Goal: Information Seeking & Learning: Understand process/instructions

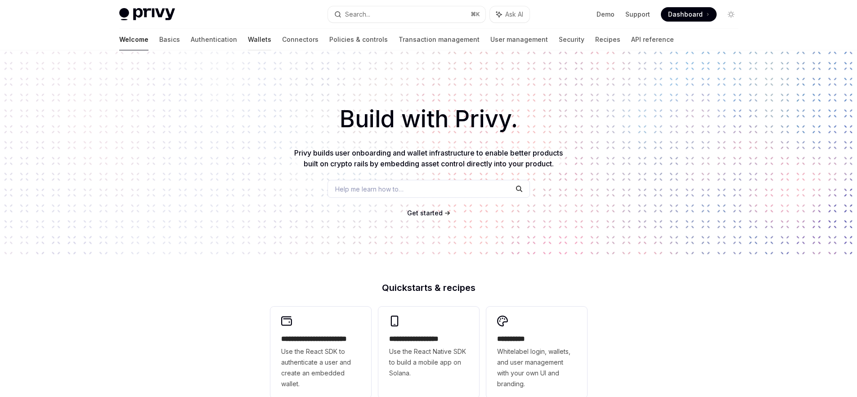
click at [248, 38] on link "Wallets" at bounding box center [259, 40] width 23 height 22
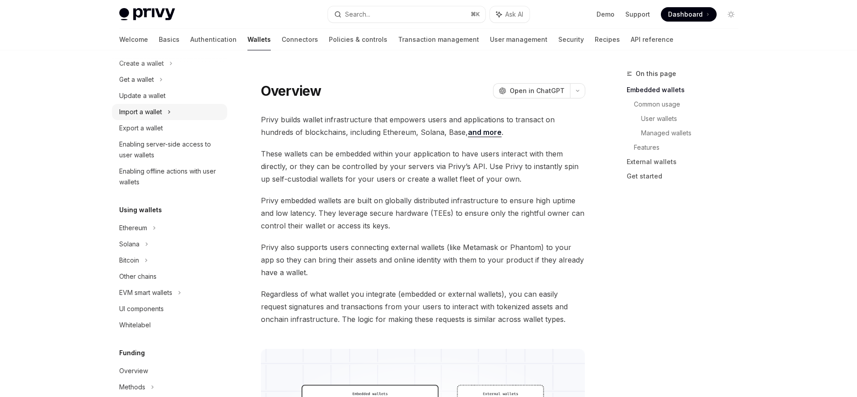
scroll to position [136, 0]
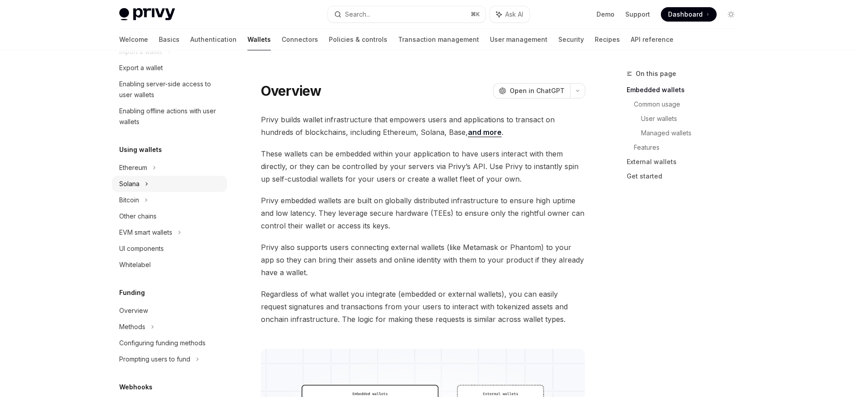
click at [150, 188] on div "Solana" at bounding box center [169, 184] width 115 height 16
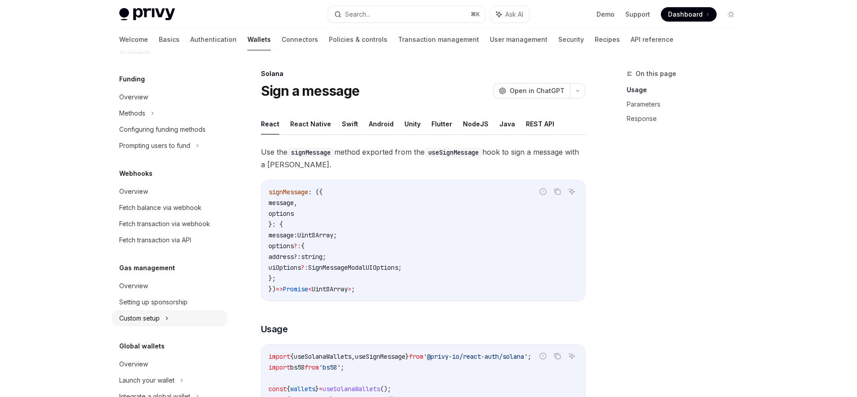
scroll to position [467, 0]
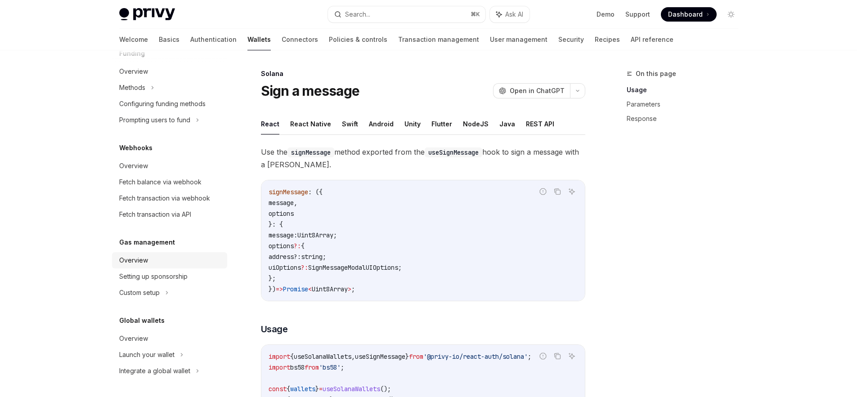
click at [147, 264] on div "Overview" at bounding box center [133, 260] width 29 height 11
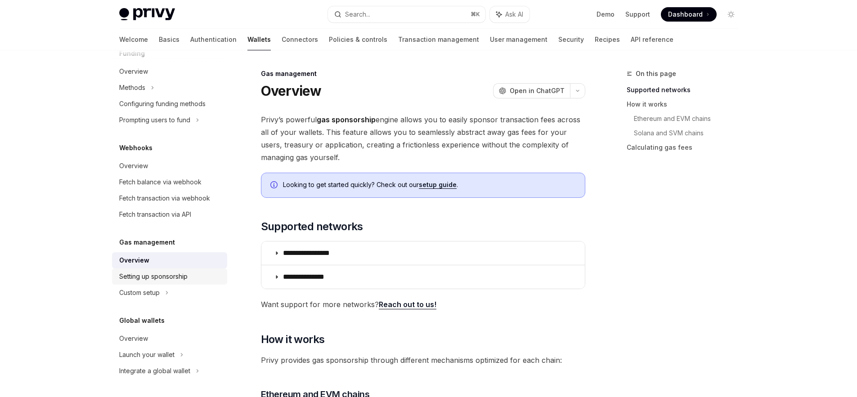
click at [148, 278] on div "Setting up sponsorship" at bounding box center [153, 276] width 68 height 11
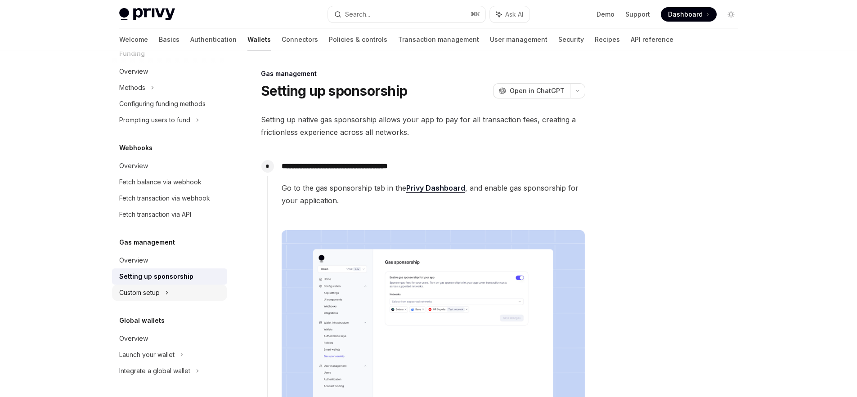
click at [150, 288] on div "Custom setup" at bounding box center [139, 292] width 40 height 11
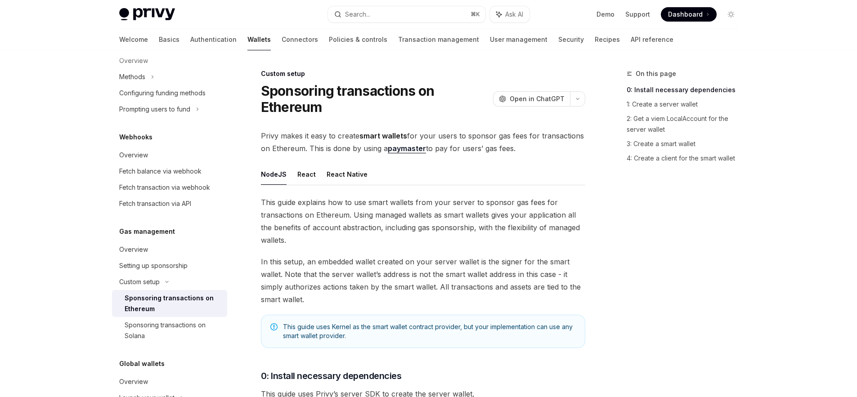
click at [158, 314] on div "Sponsoring transactions on Ethereum" at bounding box center [173, 304] width 97 height 22
click at [185, 331] on div "Sponsoring transactions on Solana" at bounding box center [173, 331] width 97 height 22
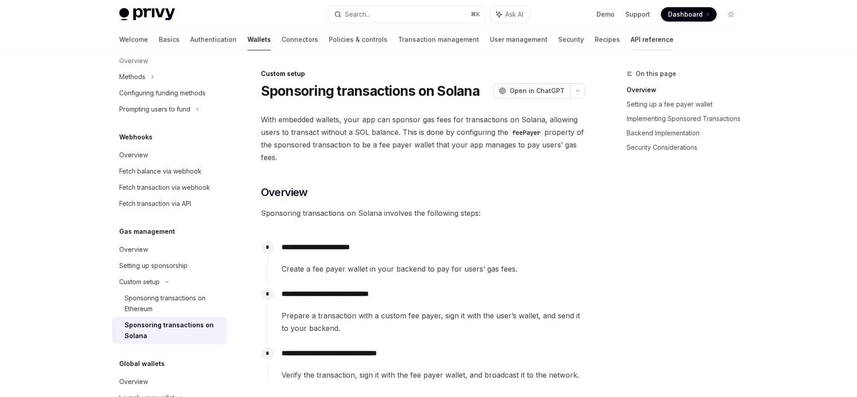
click at [631, 42] on link "API reference" at bounding box center [652, 40] width 43 height 22
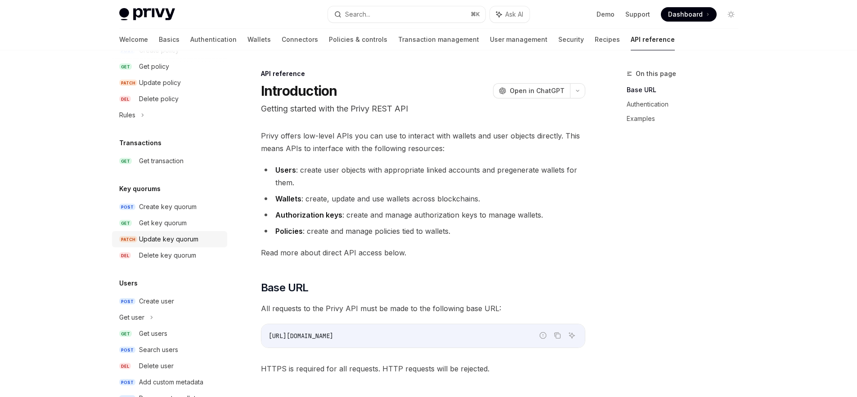
scroll to position [130, 0]
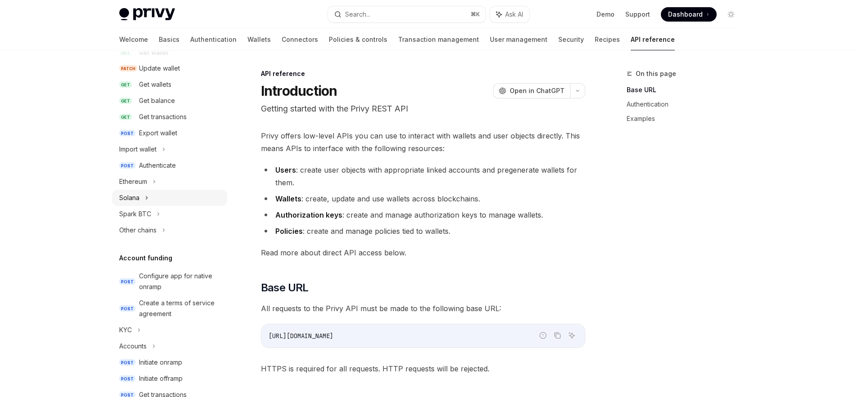
click at [138, 197] on div "Solana" at bounding box center [129, 198] width 20 height 11
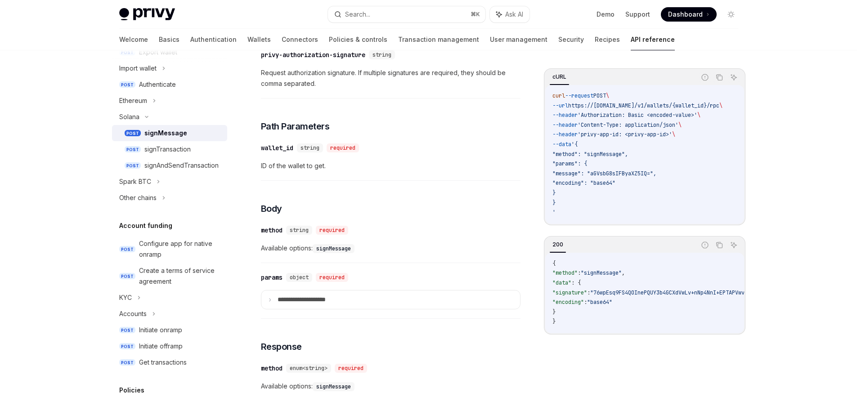
scroll to position [191, 0]
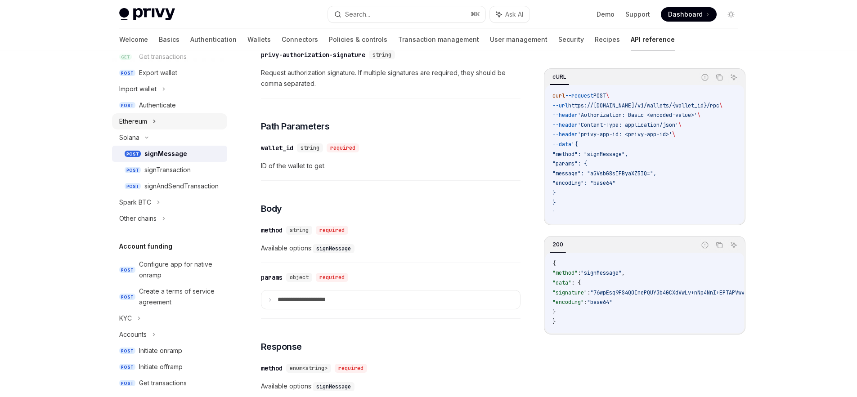
click at [145, 121] on div "Ethereum" at bounding box center [133, 121] width 28 height 11
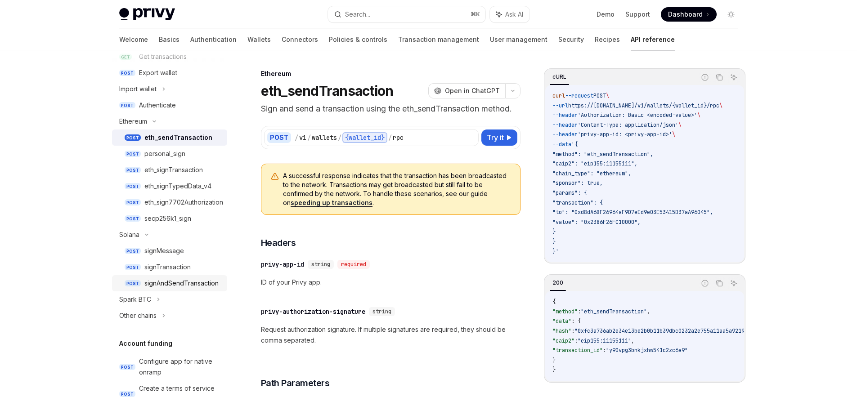
click at [173, 288] on div "signAndSendTransaction" at bounding box center [181, 283] width 74 height 11
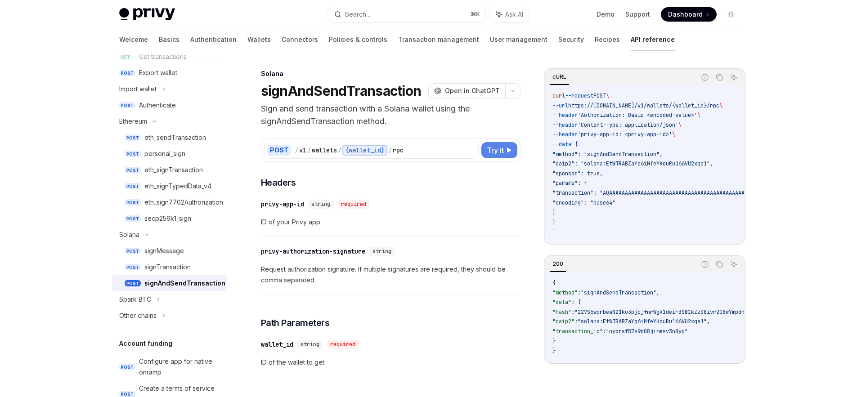
click at [498, 153] on span "Try it" at bounding box center [495, 150] width 17 height 11
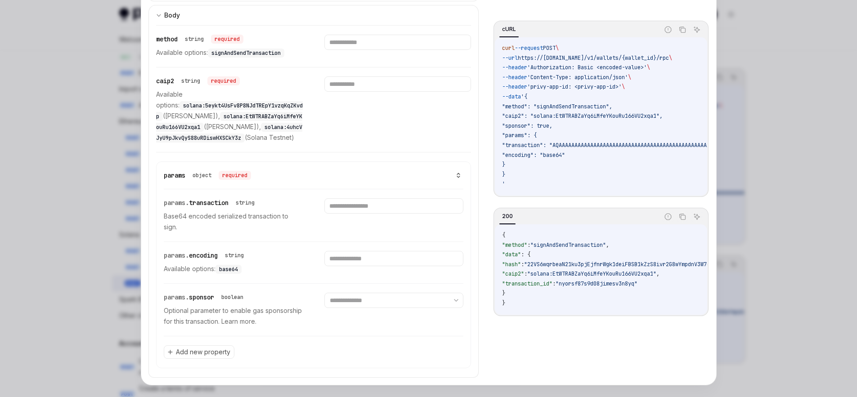
scroll to position [341, 0]
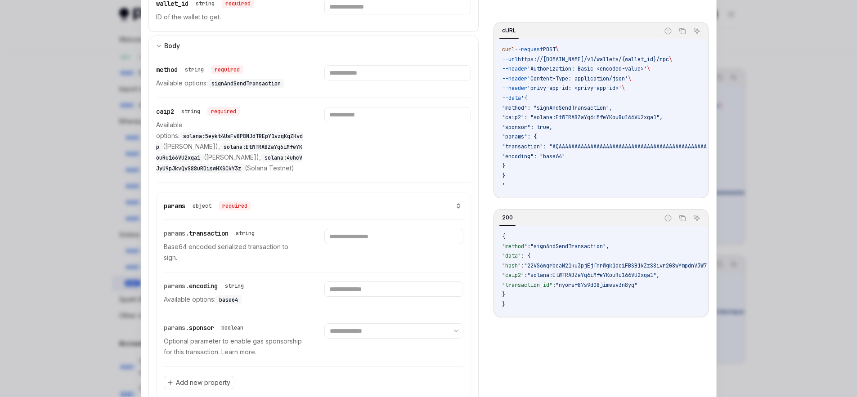
click at [94, 169] on div at bounding box center [428, 198] width 857 height 397
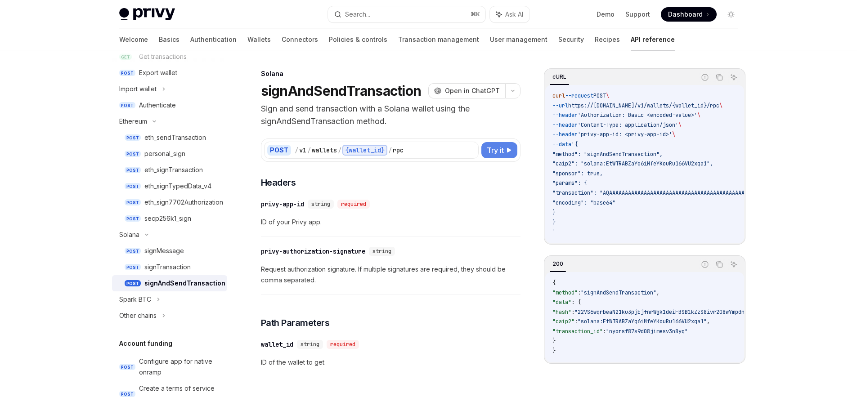
click at [500, 152] on span "Try it" at bounding box center [495, 150] width 17 height 11
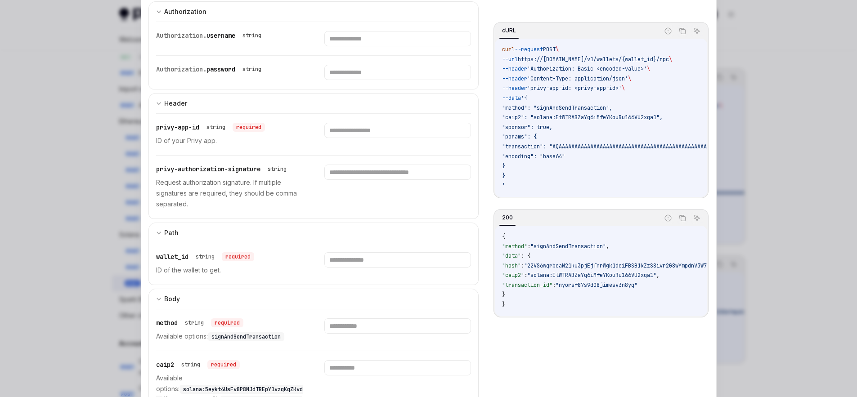
scroll to position [143, 0]
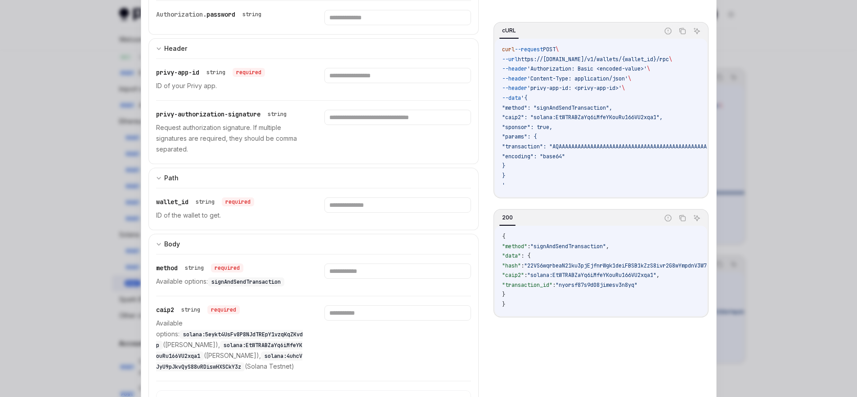
click at [556, 58] on span "https://[DOMAIN_NAME]/v1/wallets/{wallet_id}/rpc" at bounding box center [593, 59] width 151 height 7
drag, startPoint x: 556, startPoint y: 58, endPoint x: 575, endPoint y: 56, distance: 19.5
click at [575, 56] on span "https://[DOMAIN_NAME]/v1/wallets/{wallet_id}/rpc" at bounding box center [593, 59] width 151 height 7
copy span "api.privy.io"
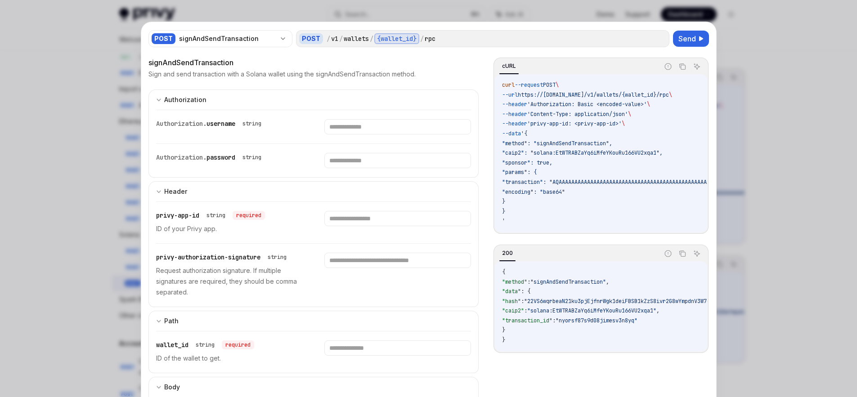
click at [518, 161] on span ""sponsor": true," at bounding box center [527, 162] width 50 height 7
copy span "sponsor"
click at [677, 67] on button "Copy the contents from the code block" at bounding box center [683, 67] width 12 height 12
click at [564, 101] on span "'Authorization: Basic <encoded-value>'" at bounding box center [587, 104] width 120 height 7
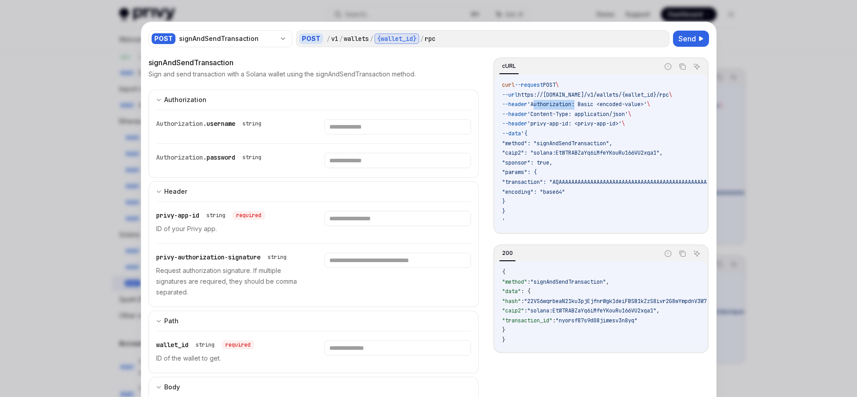
click at [564, 101] on span "'Authorization: Basic <encoded-value>'" at bounding box center [587, 104] width 120 height 7
copy span "Authorization"
click at [544, 123] on span "'privy-app-id: <privy-app-id>'" at bounding box center [574, 123] width 94 height 7
drag, startPoint x: 544, startPoint y: 123, endPoint x: 573, endPoint y: 125, distance: 29.3
click at [573, 125] on span "'privy-app-id: <privy-app-id>'" at bounding box center [574, 123] width 94 height 7
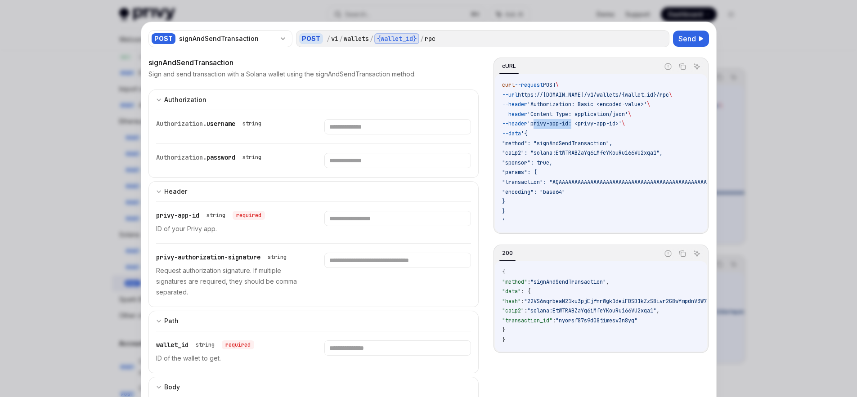
copy span "privy-app-id"
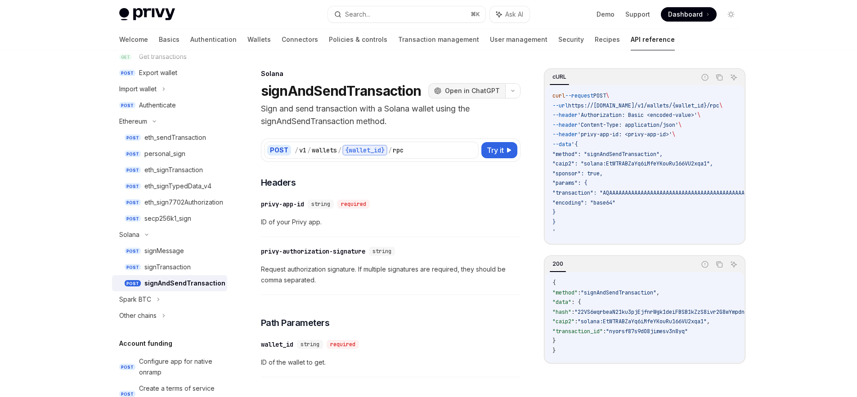
click at [468, 92] on span "Open in ChatGPT" at bounding box center [472, 90] width 55 height 9
click at [440, 213] on div "​ privy-app-id string required ID of your Privy app." at bounding box center [391, 215] width 260 height 43
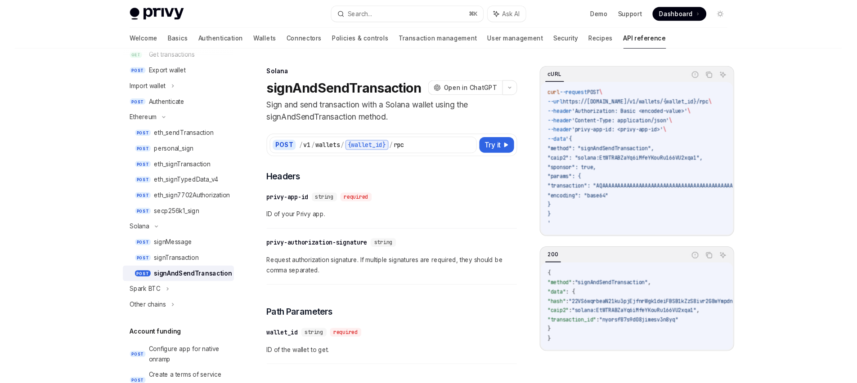
scroll to position [740, 0]
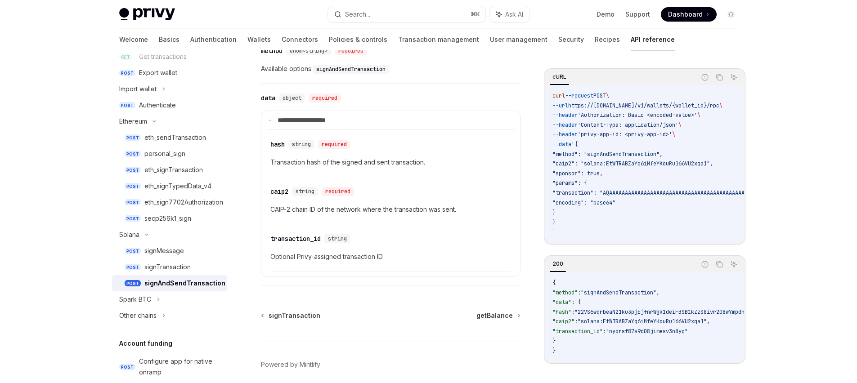
click at [624, 151] on span ""method": "signAndSendTransaction"," at bounding box center [607, 154] width 110 height 7
copy span "signAndSendTransaction"
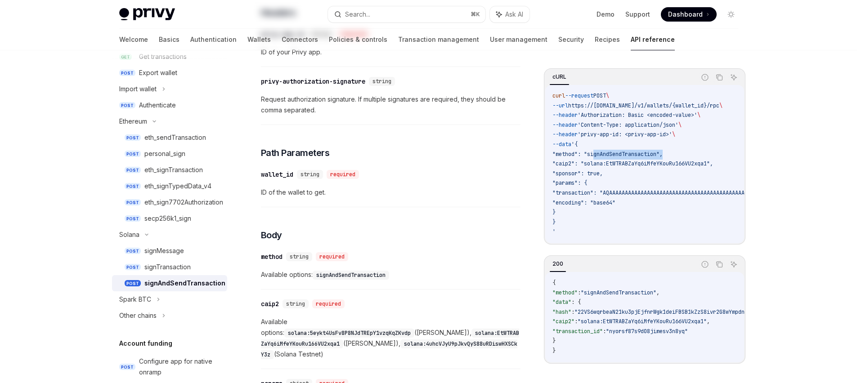
scroll to position [0, 0]
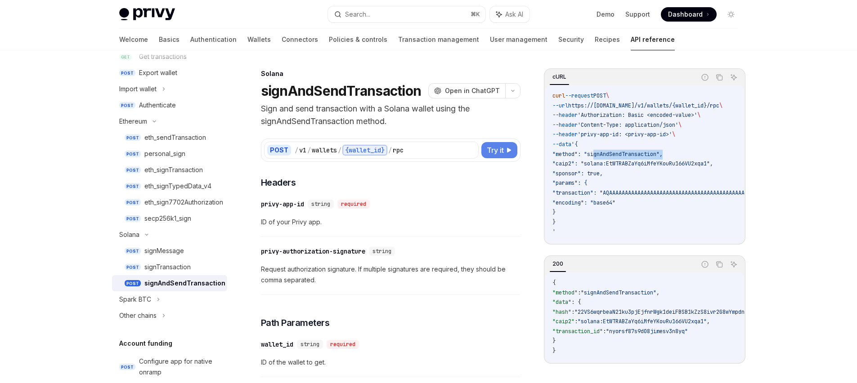
click at [502, 156] on button "Try it" at bounding box center [499, 150] width 36 height 16
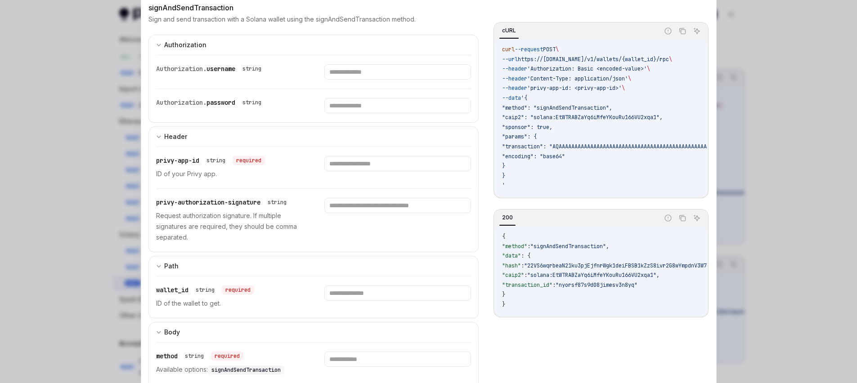
scroll to position [223, 0]
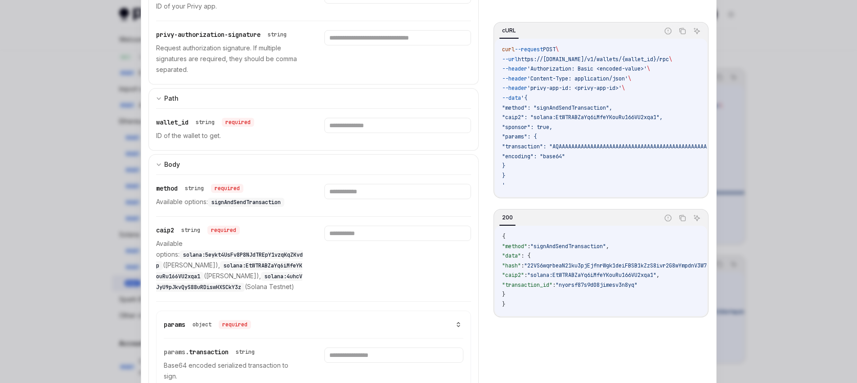
click at [161, 272] on p "Available options: solana:5eykt4UsFv8P8NJdTREpY1vzqKqZKvdp (Solana Mainnet), so…" at bounding box center [229, 265] width 147 height 54
click at [167, 254] on span "solana:5eykt4UsFv8P8NJdTREpY1vzqKqZKvdp" at bounding box center [229, 260] width 147 height 18
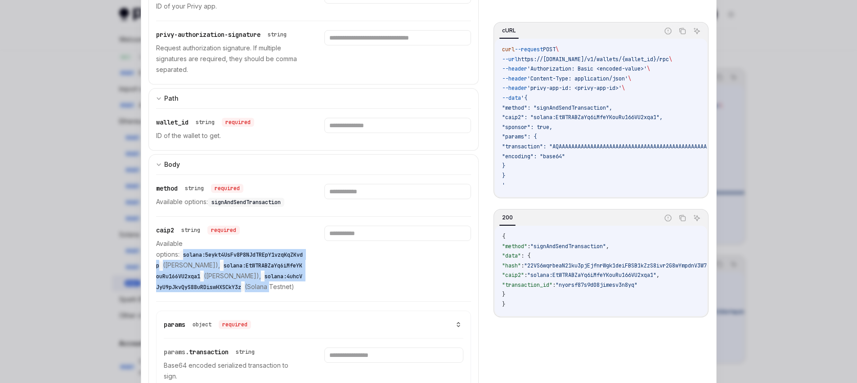
drag, startPoint x: 167, startPoint y: 254, endPoint x: 167, endPoint y: 281, distance: 27.0
click at [170, 292] on p "Available options: solana:5eykt4UsFv8P8NJdTREpY1vzqKqZKvdp (Solana Mainnet), so…" at bounding box center [229, 265] width 147 height 54
click at [166, 252] on span "solana:5eykt4UsFv8P8NJdTREpY1vzqKqZKvdp" at bounding box center [229, 260] width 147 height 18
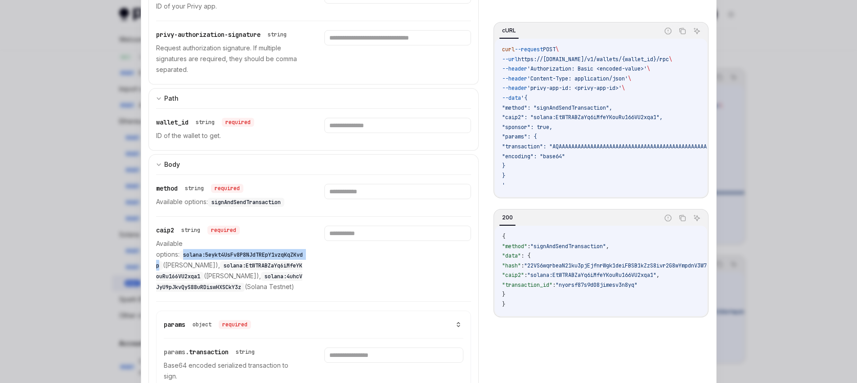
drag, startPoint x: 166, startPoint y: 252, endPoint x: 232, endPoint y: 255, distance: 66.2
click at [232, 255] on span "solana:5eykt4UsFv8P8NJdTREpY1vzqKqZKvdp" at bounding box center [229, 260] width 147 height 18
click at [167, 264] on p "Available options: solana:5eykt4UsFv8P8NJdTREpY1vzqKqZKvdp (Solana Mainnet), so…" at bounding box center [229, 265] width 147 height 54
drag, startPoint x: 167, startPoint y: 264, endPoint x: 182, endPoint y: 267, distance: 14.6
click at [181, 267] on p "Available options: solana:5eykt4UsFv8P8NJdTREpY1vzqKqZKvdp (Solana Mainnet), so…" at bounding box center [229, 265] width 147 height 54
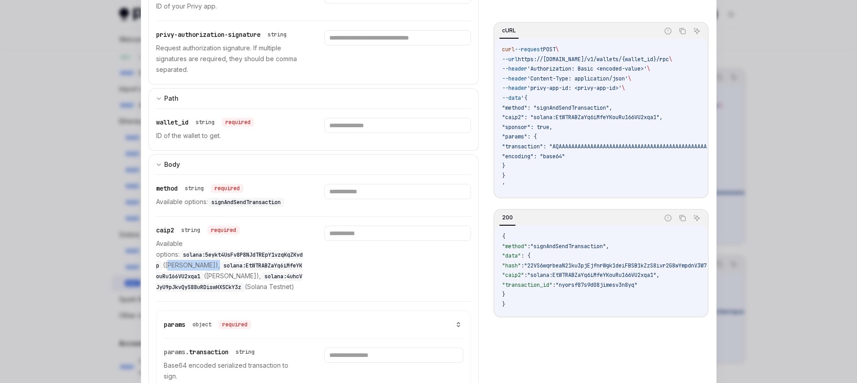
copy p "Solana Mainnet"
click at [549, 125] on span ""sponsor": true," at bounding box center [527, 127] width 50 height 7
copy span "true"
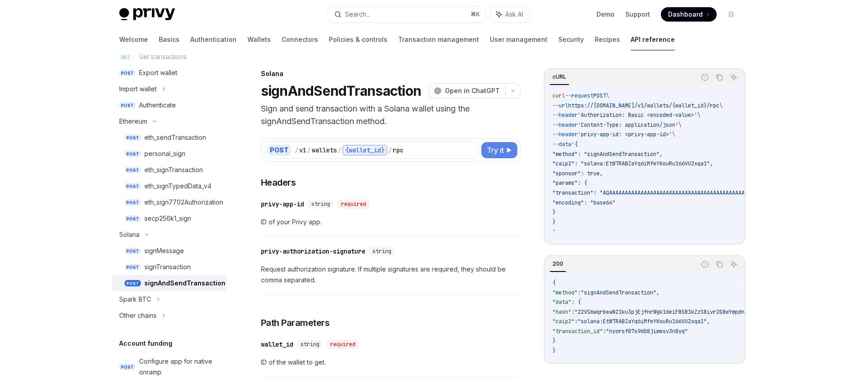
click at [499, 150] on span "Try it" at bounding box center [495, 150] width 17 height 11
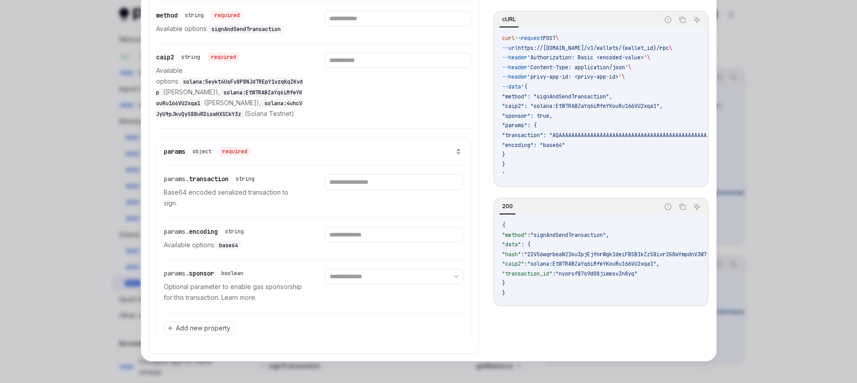
scroll to position [766, 0]
click at [229, 246] on span "base64" at bounding box center [228, 245] width 19 height 7
copy span "base64"
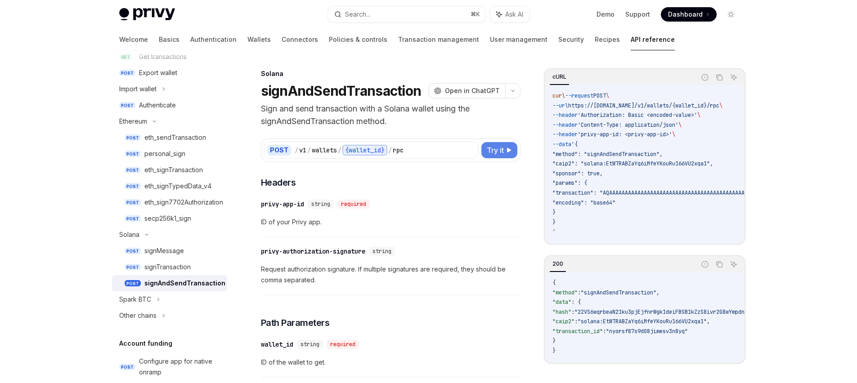
click at [510, 155] on button "Try it" at bounding box center [499, 150] width 36 height 16
type textarea "*"
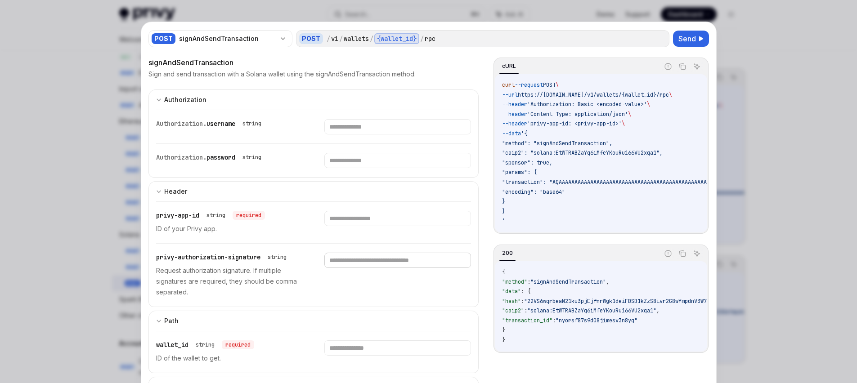
click at [412, 260] on input "text" at bounding box center [397, 260] width 147 height 15
type input "******"
click at [334, 130] on input "text" at bounding box center [397, 126] width 147 height 15
click at [340, 158] on input "text" at bounding box center [397, 160] width 147 height 15
click at [348, 125] on input "text" at bounding box center [397, 126] width 147 height 15
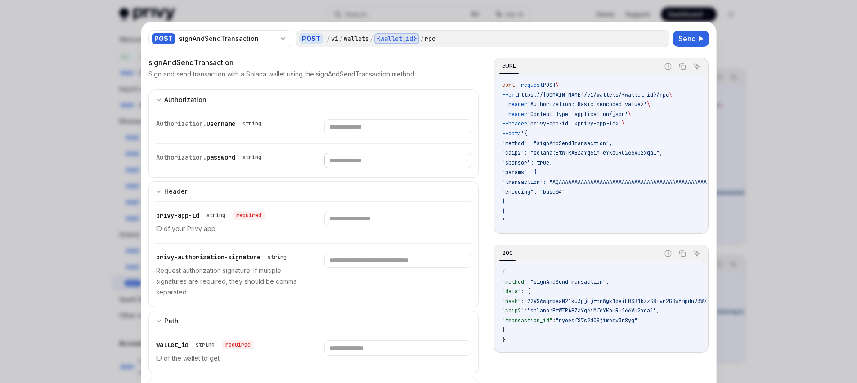
click at [339, 154] on input "text" at bounding box center [397, 160] width 147 height 15
click at [351, 128] on input "text" at bounding box center [397, 126] width 147 height 15
click at [343, 161] on input "text" at bounding box center [397, 160] width 147 height 15
click at [162, 255] on span "privy-authorization-signature" at bounding box center [208, 257] width 104 height 8
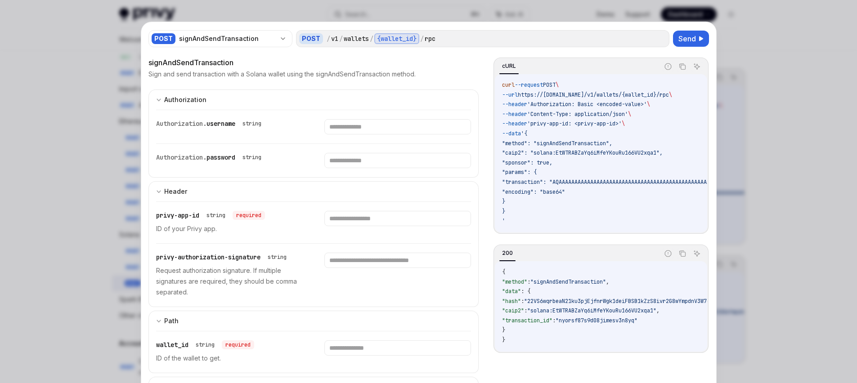
click at [741, 79] on div at bounding box center [428, 191] width 857 height 383
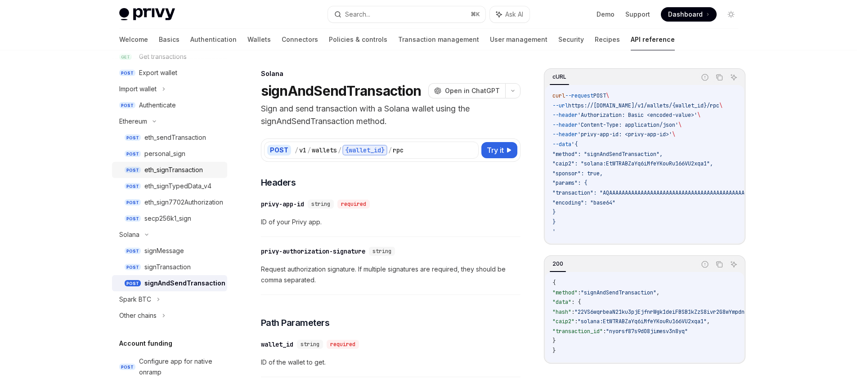
click at [184, 168] on div "eth_signTransaction" at bounding box center [173, 170] width 58 height 11
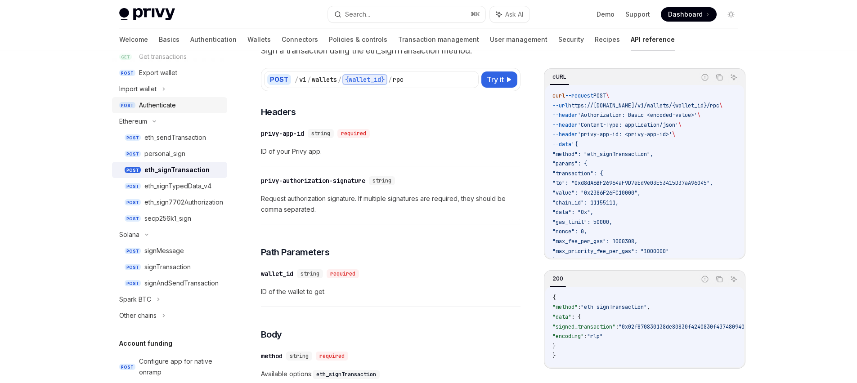
scroll to position [116, 0]
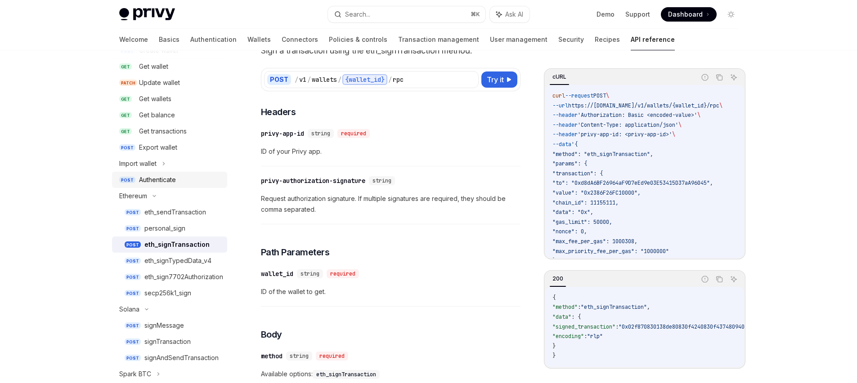
click at [183, 181] on div "Authenticate" at bounding box center [180, 180] width 83 height 11
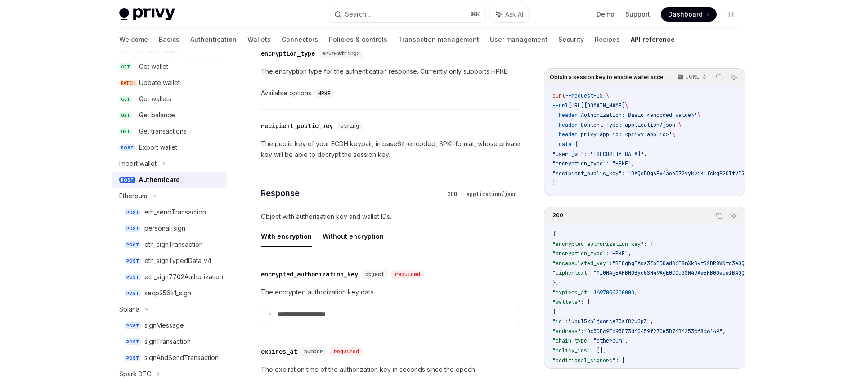
scroll to position [623, 0]
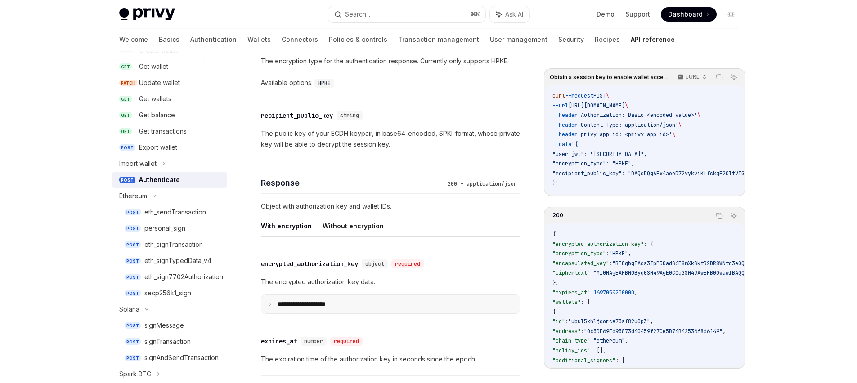
click at [271, 308] on summary "**********" at bounding box center [390, 304] width 259 height 18
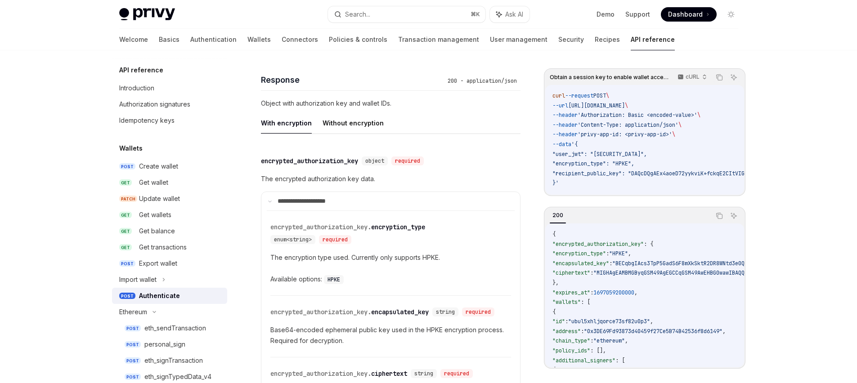
scroll to position [638, 0]
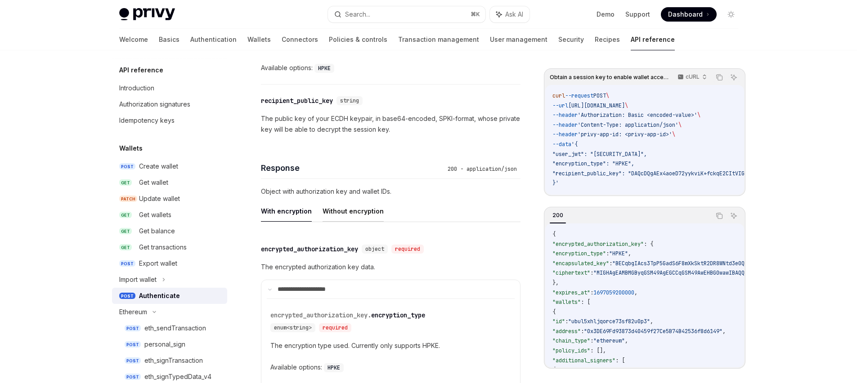
click at [354, 210] on button "Without encryption" at bounding box center [353, 211] width 61 height 21
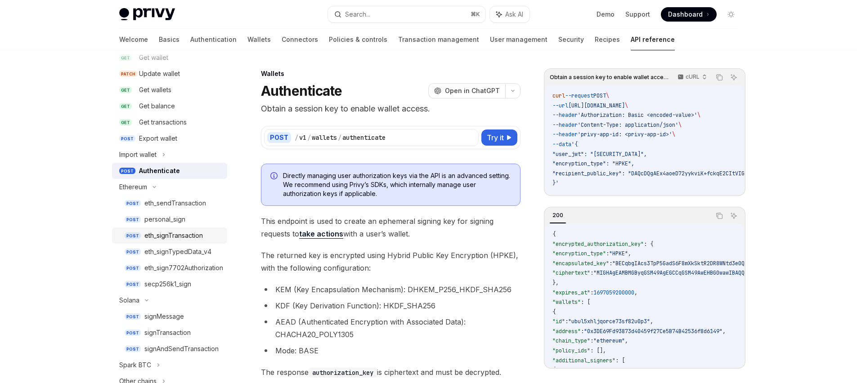
scroll to position [166, 0]
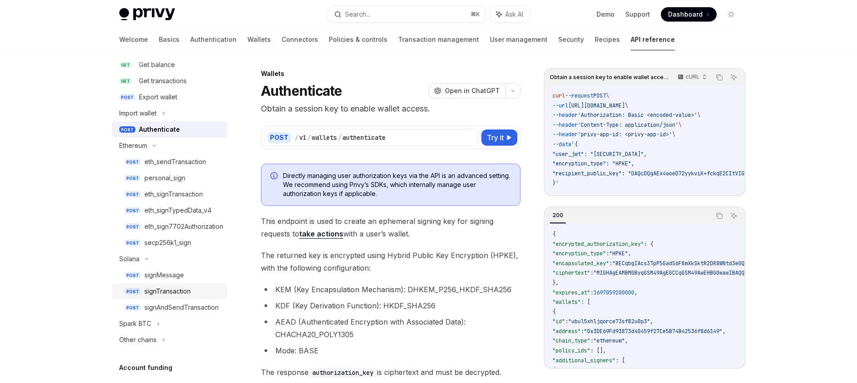
click at [180, 291] on div "signTransaction" at bounding box center [167, 291] width 46 height 11
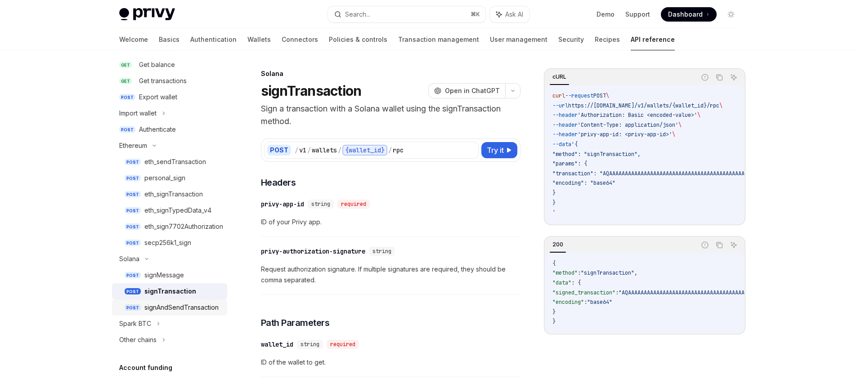
click at [181, 306] on div "signAndSendTransaction" at bounding box center [181, 307] width 74 height 11
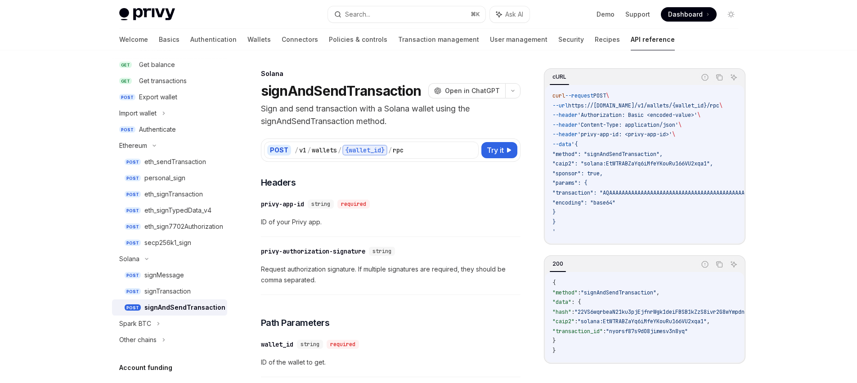
type textarea "*"
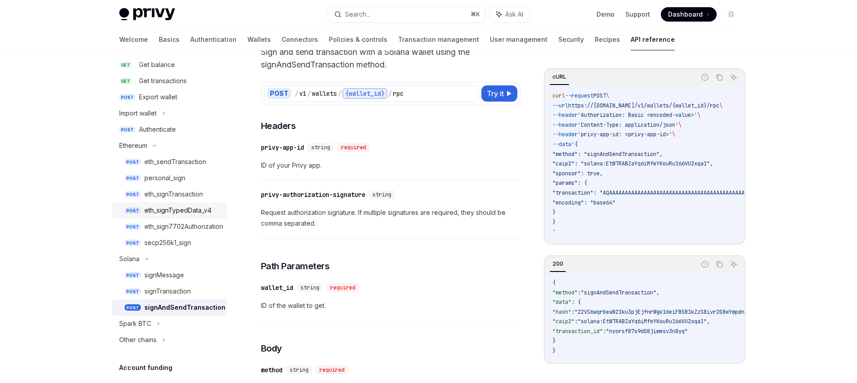
scroll to position [156, 0]
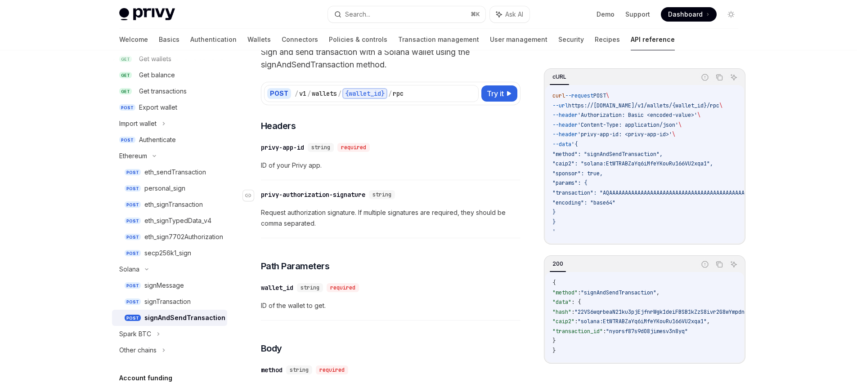
click at [281, 194] on div "privy-authorization-signature" at bounding box center [313, 194] width 104 height 9
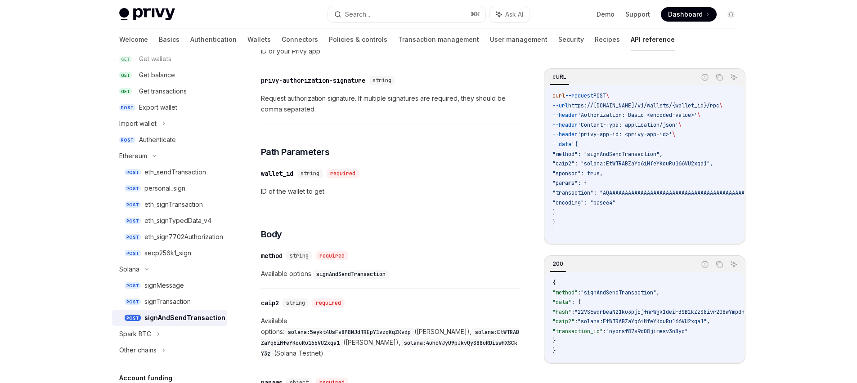
scroll to position [169, 0]
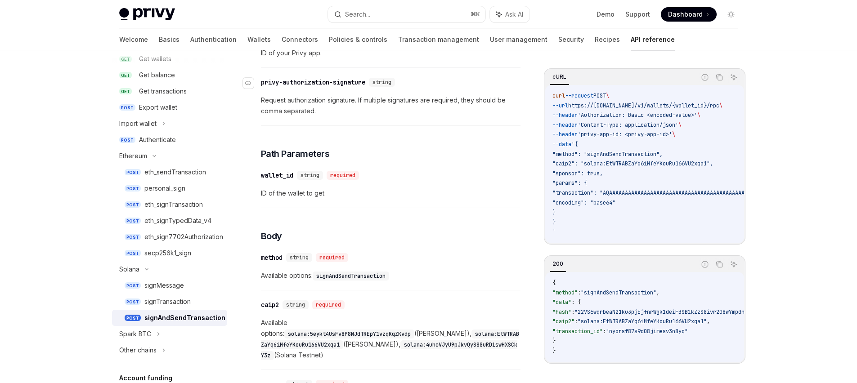
click at [270, 79] on div "privy-authorization-signature" at bounding box center [313, 82] width 104 height 9
click at [361, 84] on div "privy-authorization-signature" at bounding box center [313, 82] width 104 height 9
copy div "privy-authorization-signature"
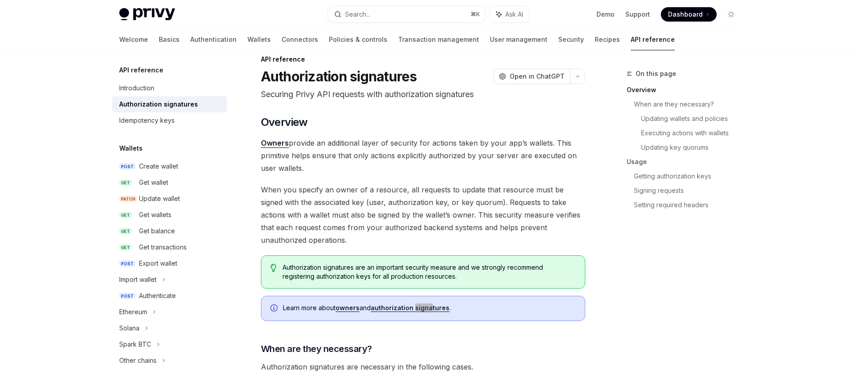
scroll to position [89, 0]
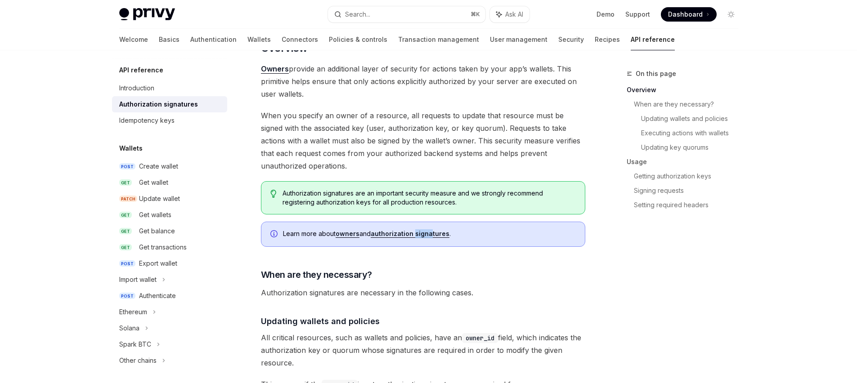
click at [405, 233] on link "authorization signatures" at bounding box center [410, 234] width 79 height 8
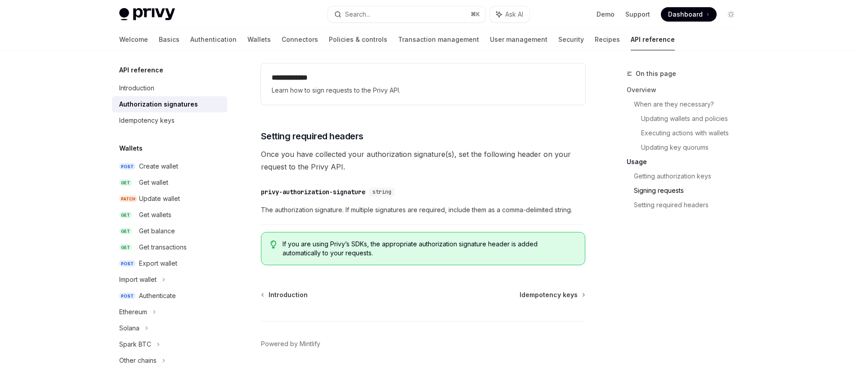
scroll to position [1476, 0]
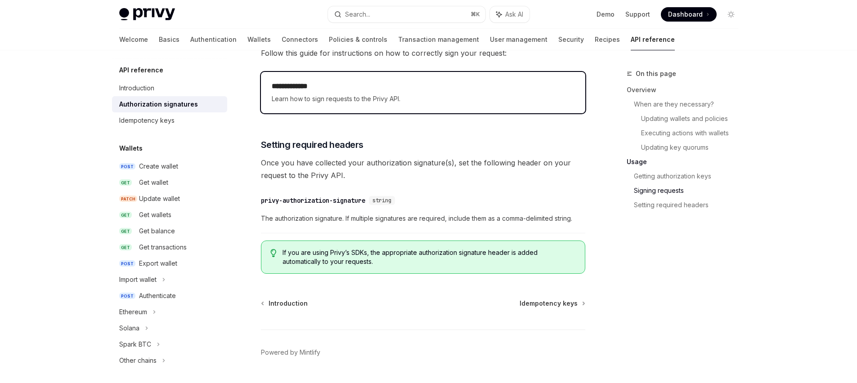
click at [358, 101] on span "Learn how to sign requests to the Privy API." at bounding box center [423, 99] width 303 height 11
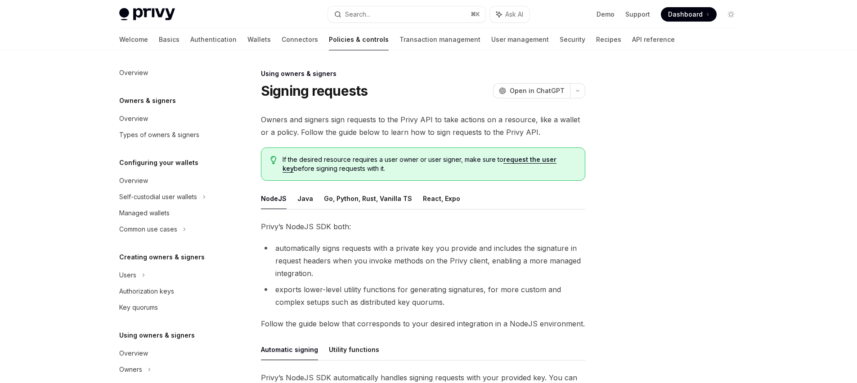
scroll to position [185, 0]
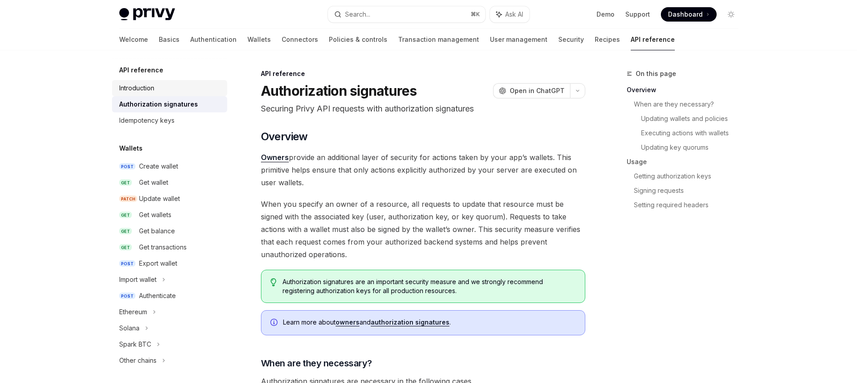
click at [153, 82] on link "Introduction" at bounding box center [169, 88] width 115 height 16
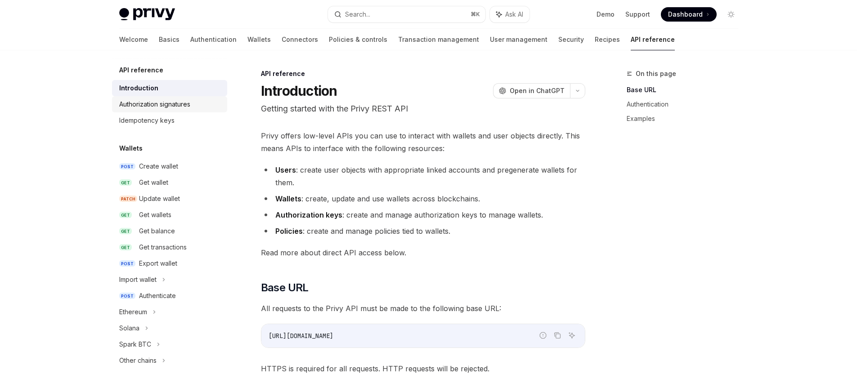
click at [151, 106] on div "Authorization signatures" at bounding box center [154, 104] width 71 height 11
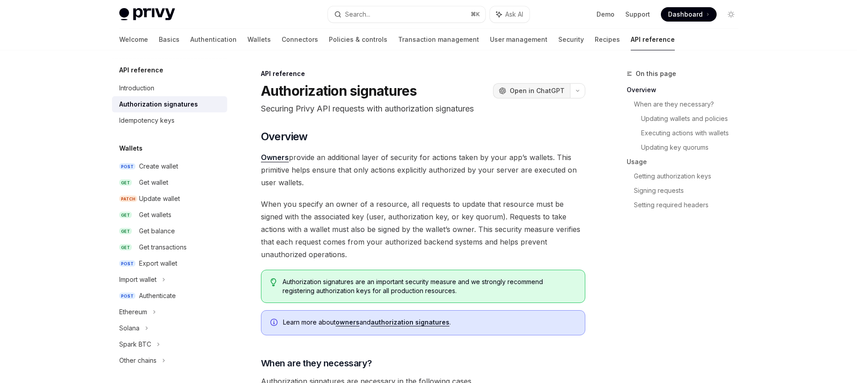
click at [542, 89] on span "Open in ChatGPT" at bounding box center [537, 90] width 55 height 9
click at [190, 41] on link "Authentication" at bounding box center [213, 40] width 46 height 22
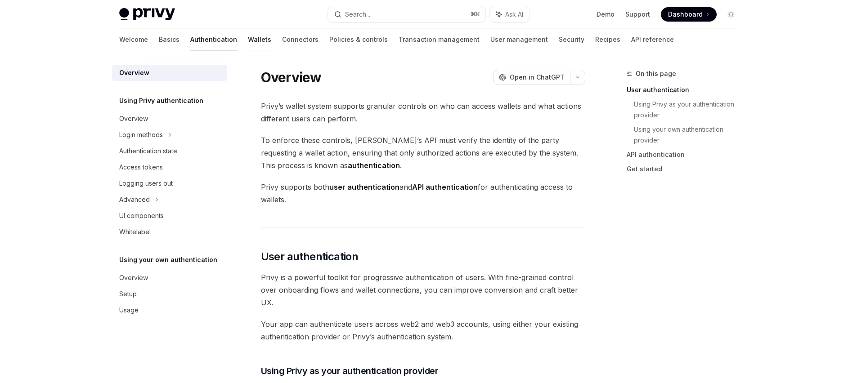
click at [248, 41] on link "Wallets" at bounding box center [259, 40] width 23 height 22
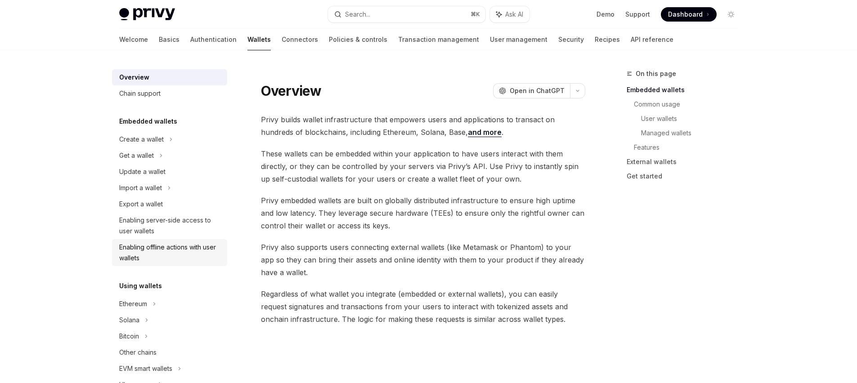
scroll to position [50, 0]
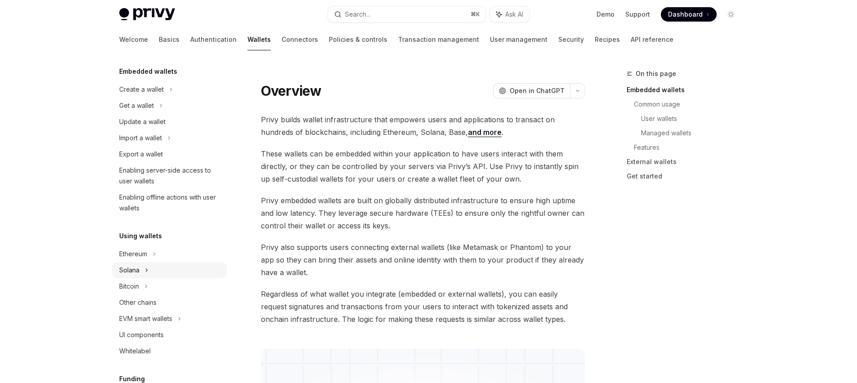
click at [146, 270] on icon at bounding box center [146, 270] width 1 height 3
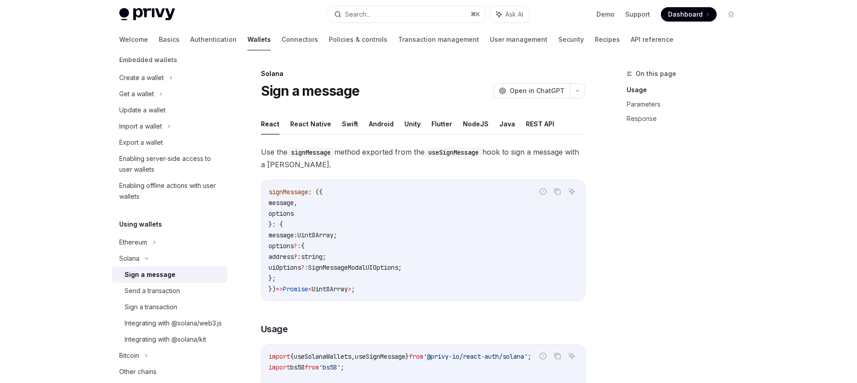
scroll to position [87, 0]
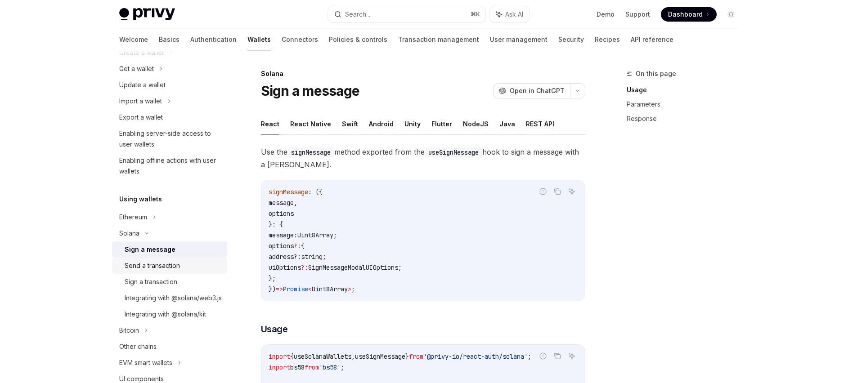
click at [169, 265] on div "Send a transaction" at bounding box center [152, 265] width 55 height 11
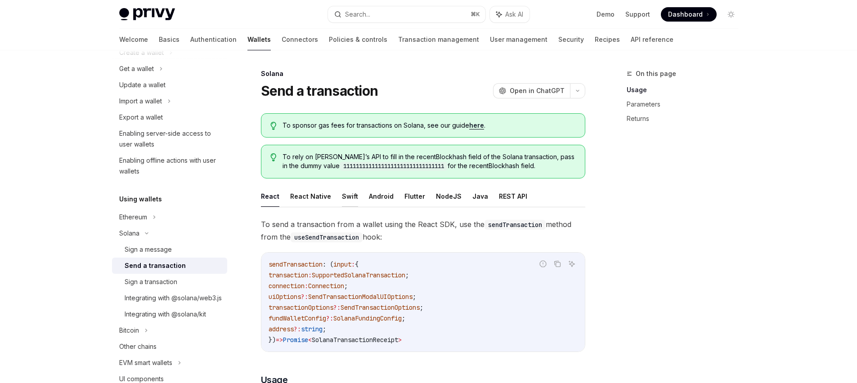
click at [347, 198] on button "Swift" at bounding box center [350, 196] width 16 height 21
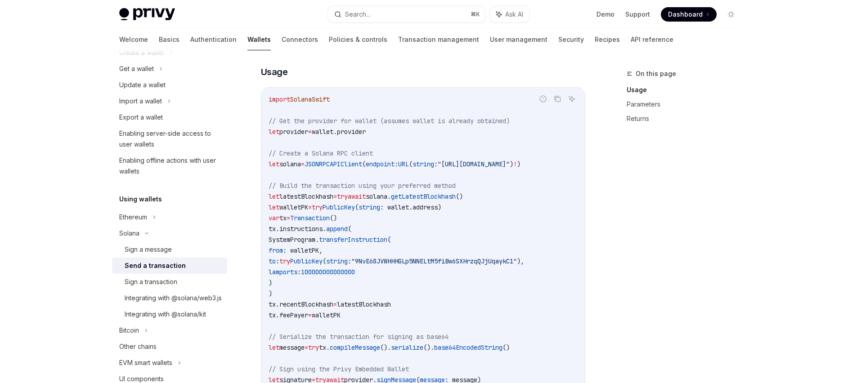
scroll to position [368, 0]
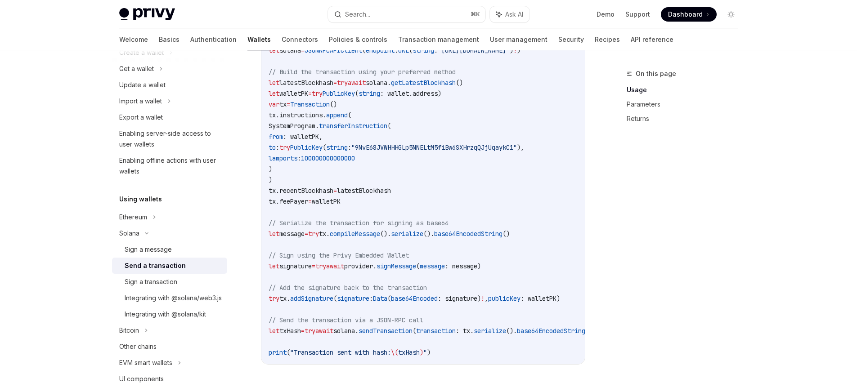
click at [376, 265] on span "provider." at bounding box center [360, 266] width 32 height 8
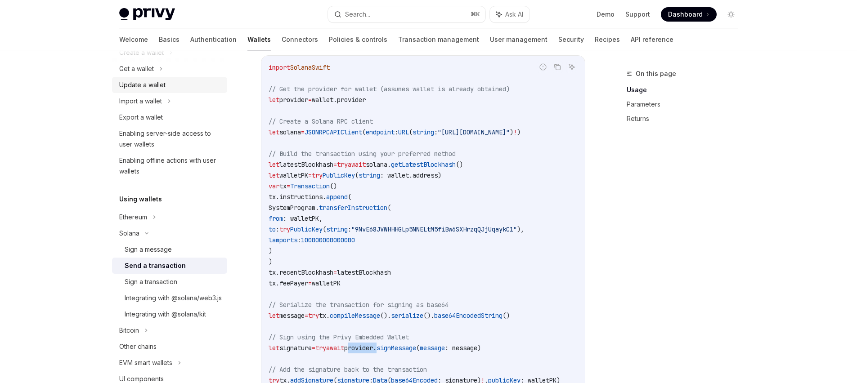
scroll to position [0, 0]
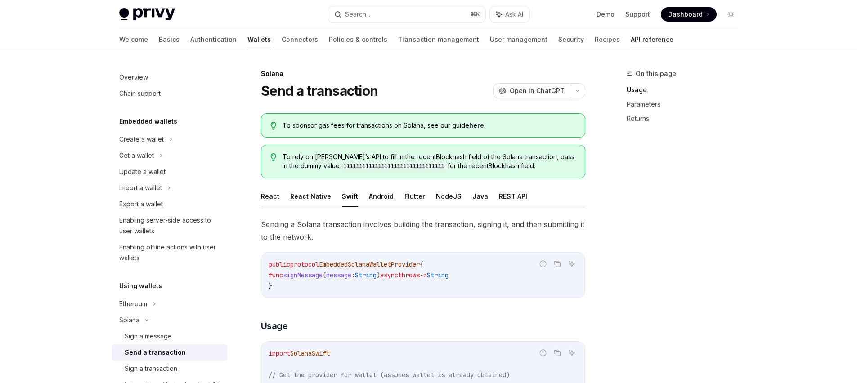
click at [631, 42] on link "API reference" at bounding box center [652, 40] width 43 height 22
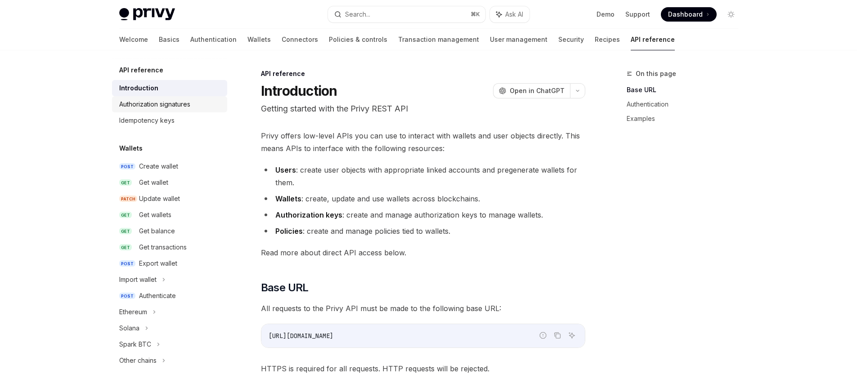
click at [175, 107] on div "Authorization signatures" at bounding box center [154, 104] width 71 height 11
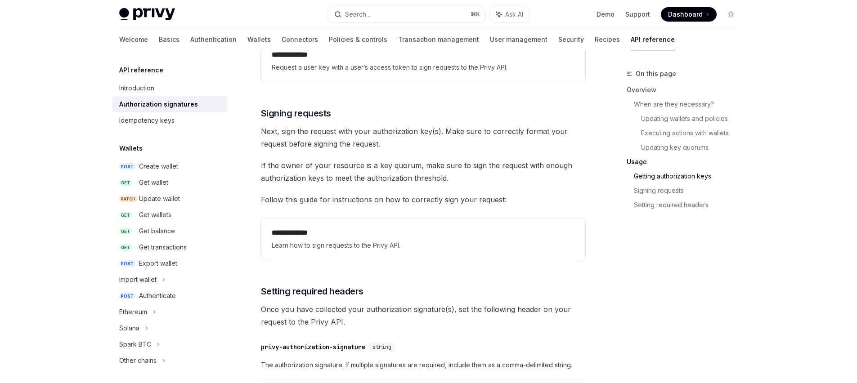
scroll to position [1454, 0]
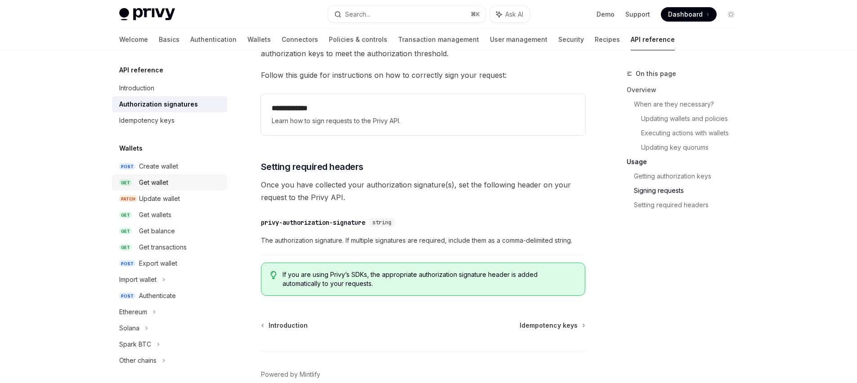
click at [161, 185] on div "Get wallet" at bounding box center [153, 182] width 29 height 11
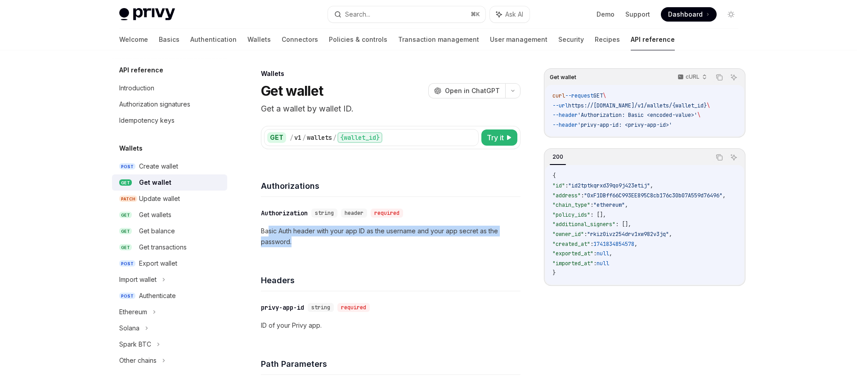
drag, startPoint x: 268, startPoint y: 230, endPoint x: 317, endPoint y: 243, distance: 50.2
click at [317, 243] on p "Basic Auth header with your app ID as the username and your app secret as the p…" at bounding box center [391, 237] width 260 height 22
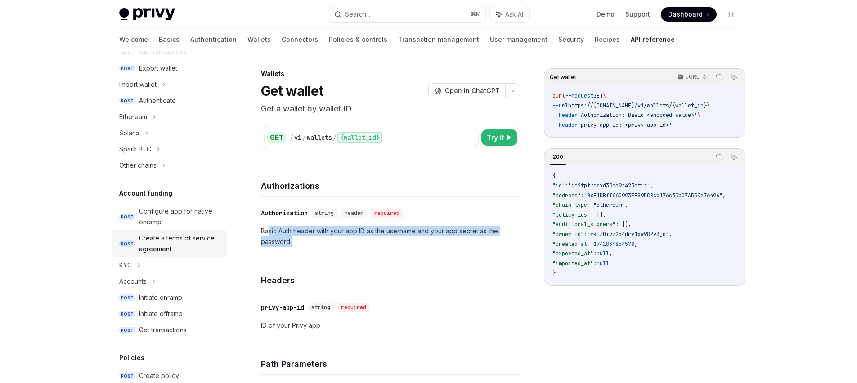
scroll to position [188, 0]
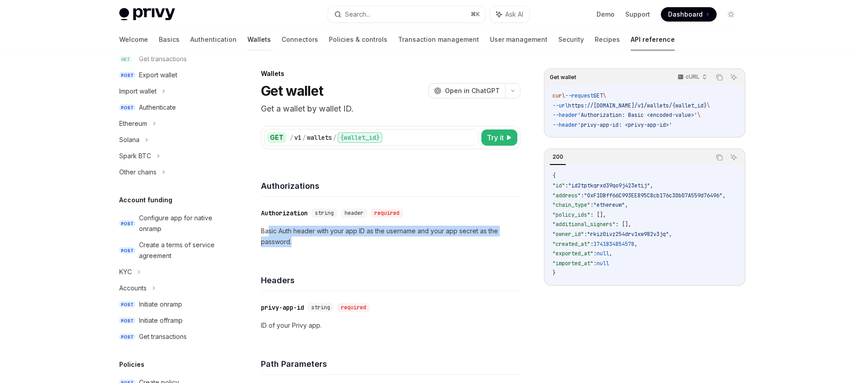
click at [247, 36] on link "Wallets" at bounding box center [258, 40] width 23 height 22
type textarea "*"
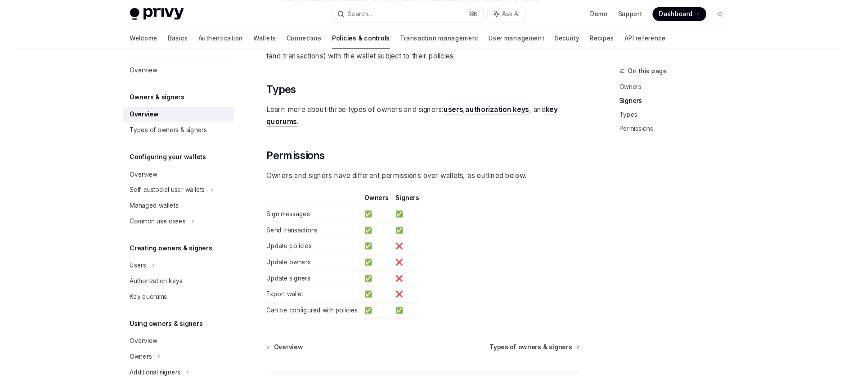
scroll to position [687, 0]
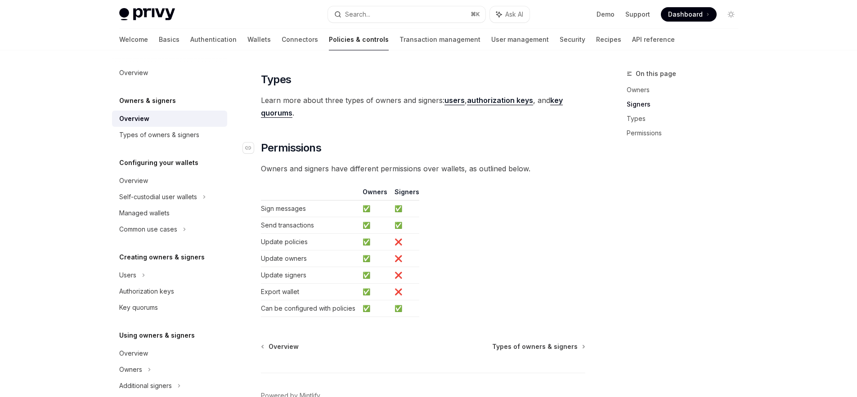
type textarea "*"
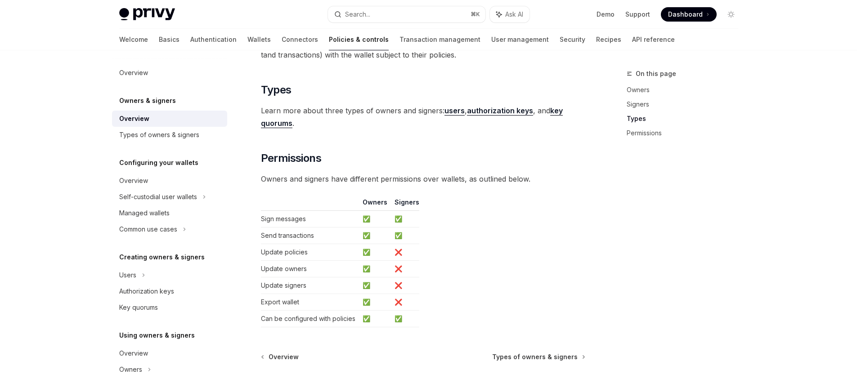
scroll to position [595, 0]
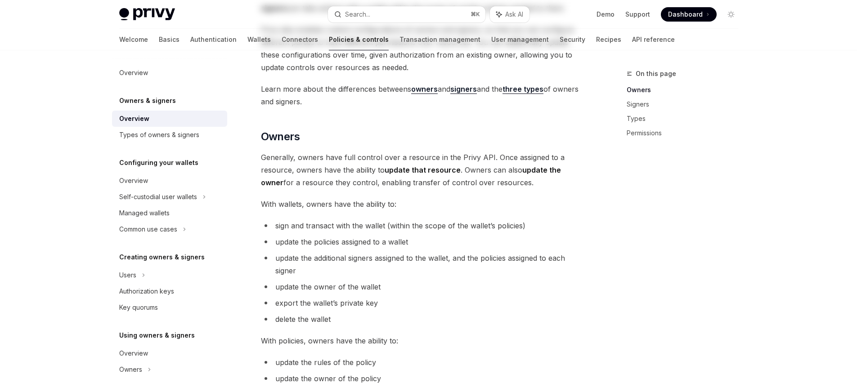
scroll to position [0, 0]
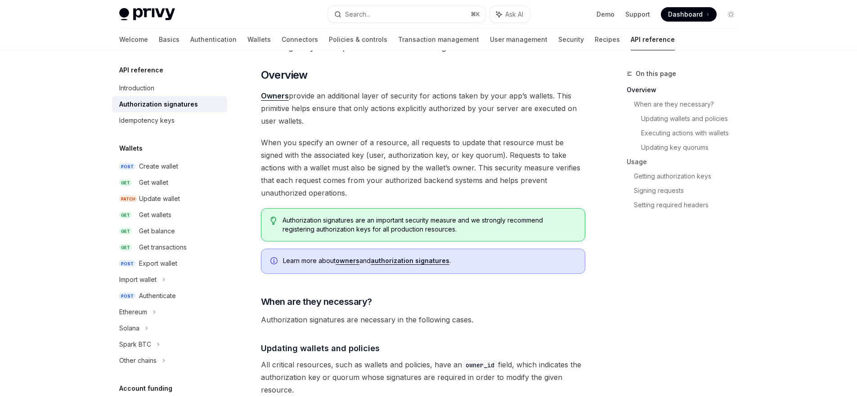
scroll to position [131, 0]
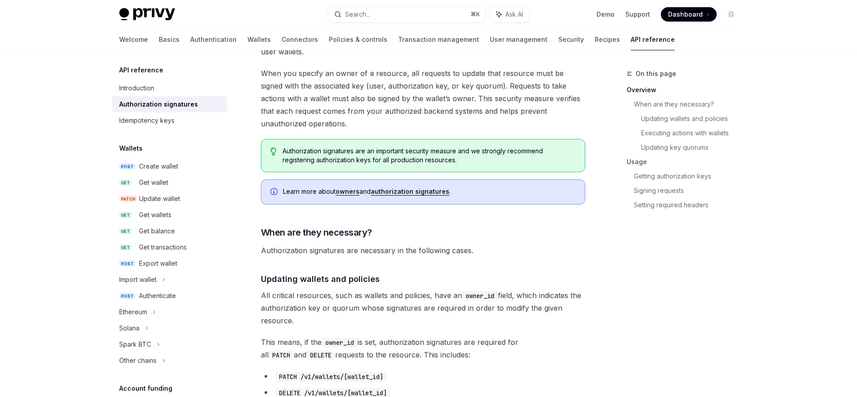
click at [416, 192] on link "authorization signatures" at bounding box center [410, 192] width 79 height 8
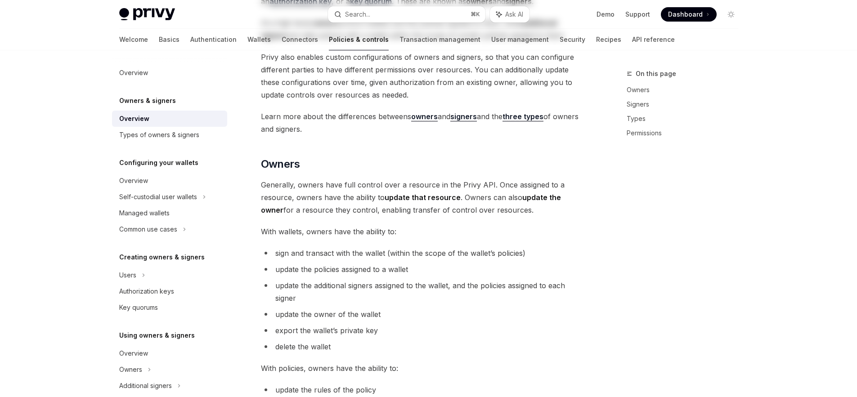
type textarea "*"
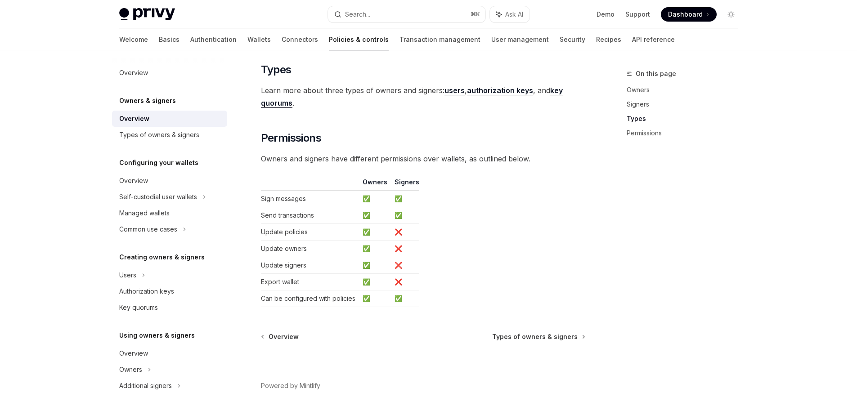
scroll to position [639, 0]
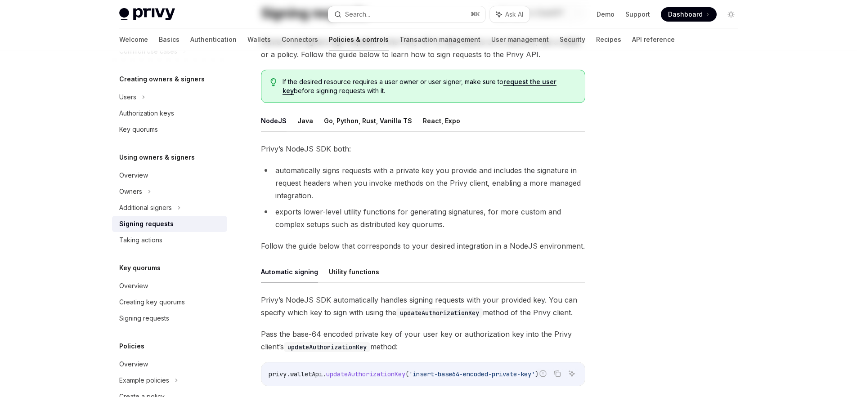
scroll to position [163, 0]
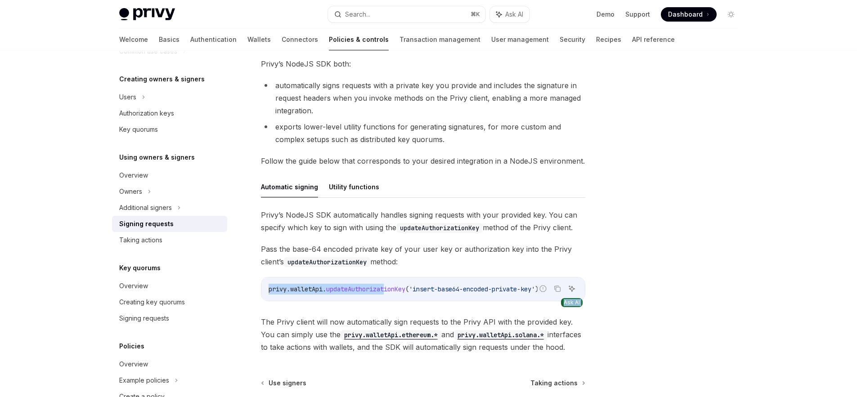
drag, startPoint x: 390, startPoint y: 290, endPoint x: 567, endPoint y: 292, distance: 177.2
click at [567, 292] on div "Report incorrect code Copy Ask AI privy . walletApi . updateAuthorizationKey ( …" at bounding box center [423, 289] width 324 height 24
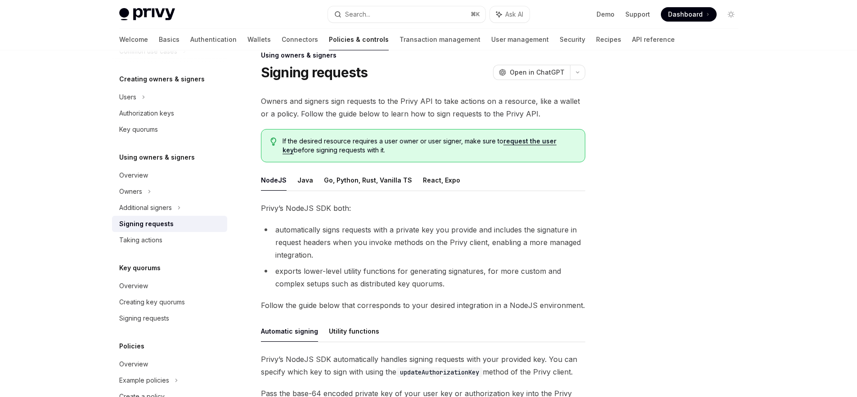
scroll to position [0, 0]
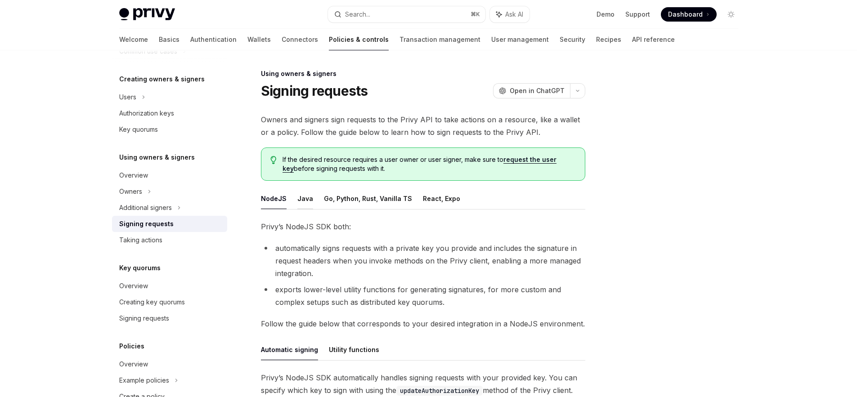
click at [304, 203] on button "Java" at bounding box center [305, 198] width 16 height 21
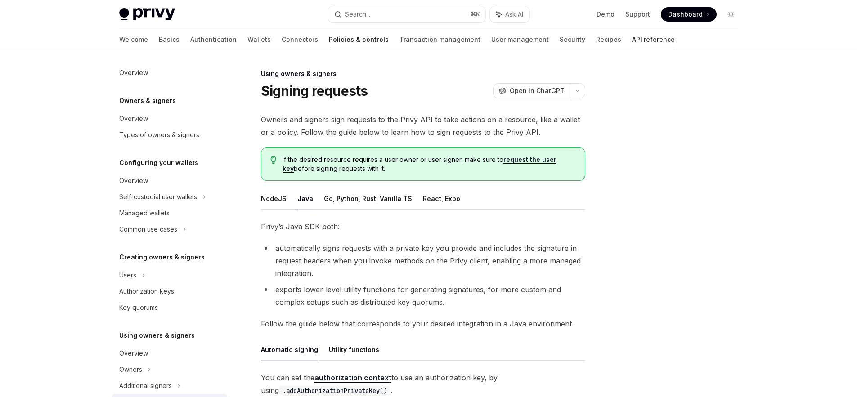
click at [632, 40] on link "API reference" at bounding box center [653, 40] width 43 height 22
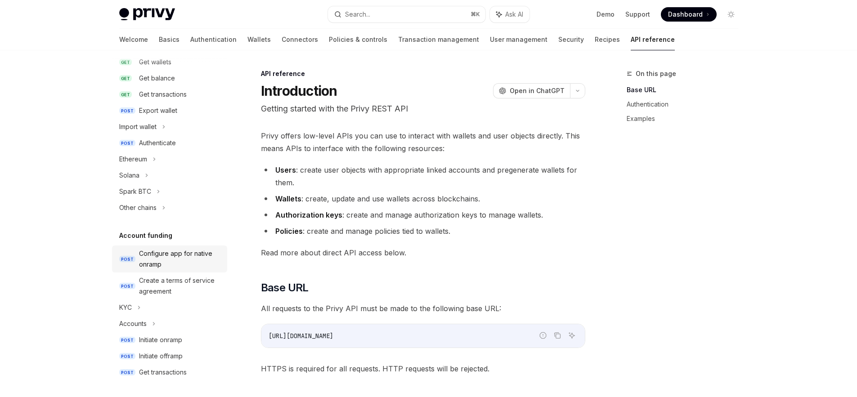
scroll to position [116, 0]
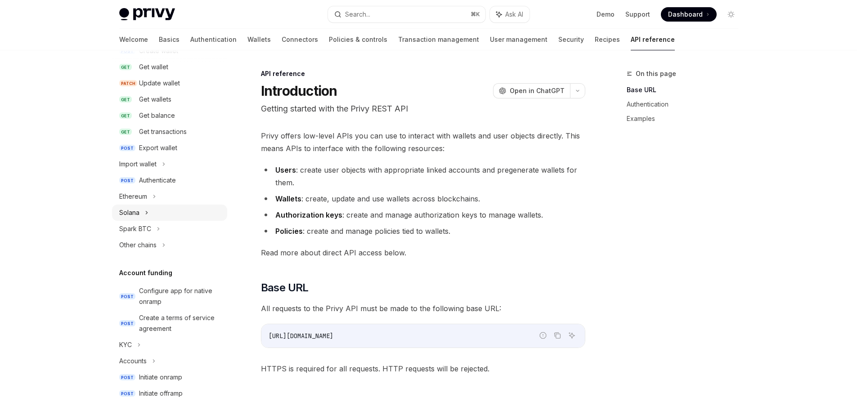
click at [151, 213] on div "Solana" at bounding box center [169, 213] width 115 height 16
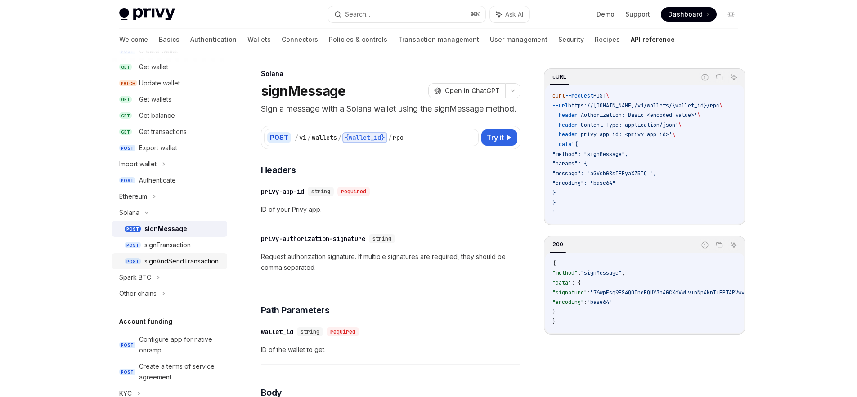
click at [182, 261] on div "signAndSendTransaction" at bounding box center [181, 261] width 74 height 11
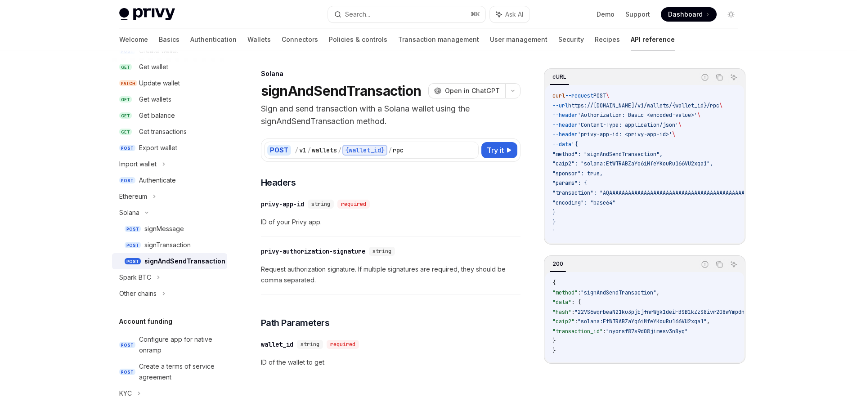
click at [649, 115] on span "'Authorization: Basic <encoded-value>'" at bounding box center [638, 115] width 120 height 7
click at [494, 152] on span "Try it" at bounding box center [495, 150] width 17 height 11
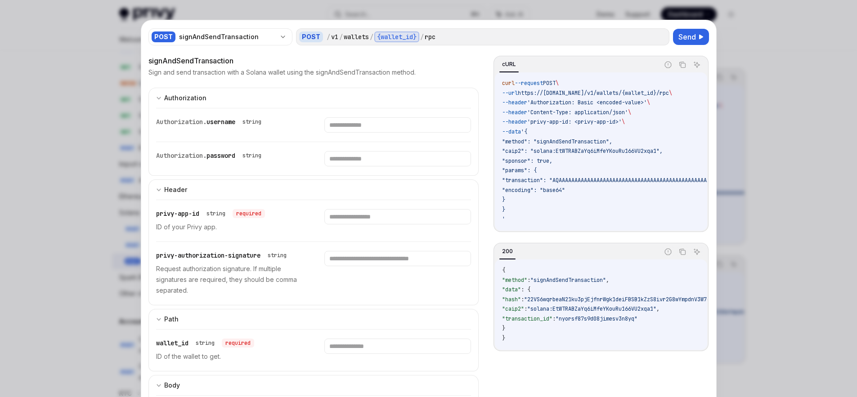
scroll to position [4, 0]
drag, startPoint x: 685, startPoint y: 36, endPoint x: 679, endPoint y: 39, distance: 6.6
click at [685, 36] on span "Send" at bounding box center [687, 35] width 18 height 11
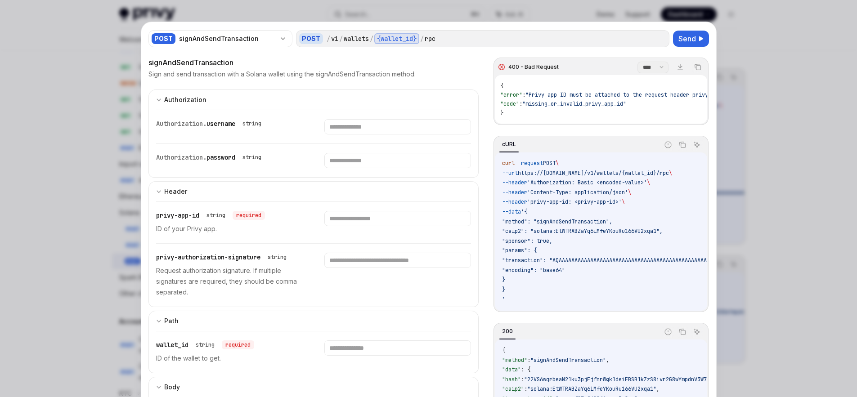
scroll to position [0, 0]
drag, startPoint x: 606, startPoint y: 121, endPoint x: 626, endPoint y: 123, distance: 19.9
click at [626, 123] on div "{ "error" : "Privy app ID must be attached to the request header privy-app-id" …" at bounding box center [601, 99] width 212 height 49
click at [357, 262] on input "text" at bounding box center [397, 260] width 147 height 15
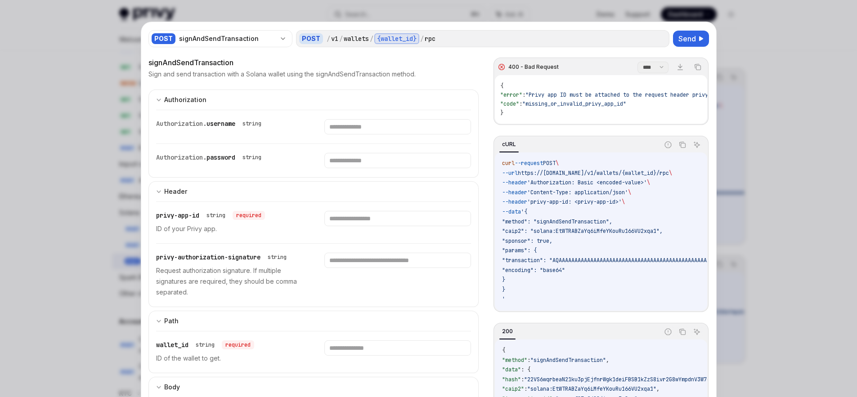
click at [388, 278] on div at bounding box center [397, 275] width 147 height 45
click at [109, 177] on div at bounding box center [428, 198] width 857 height 397
type textarea "*"
